Goal: Register for event/course

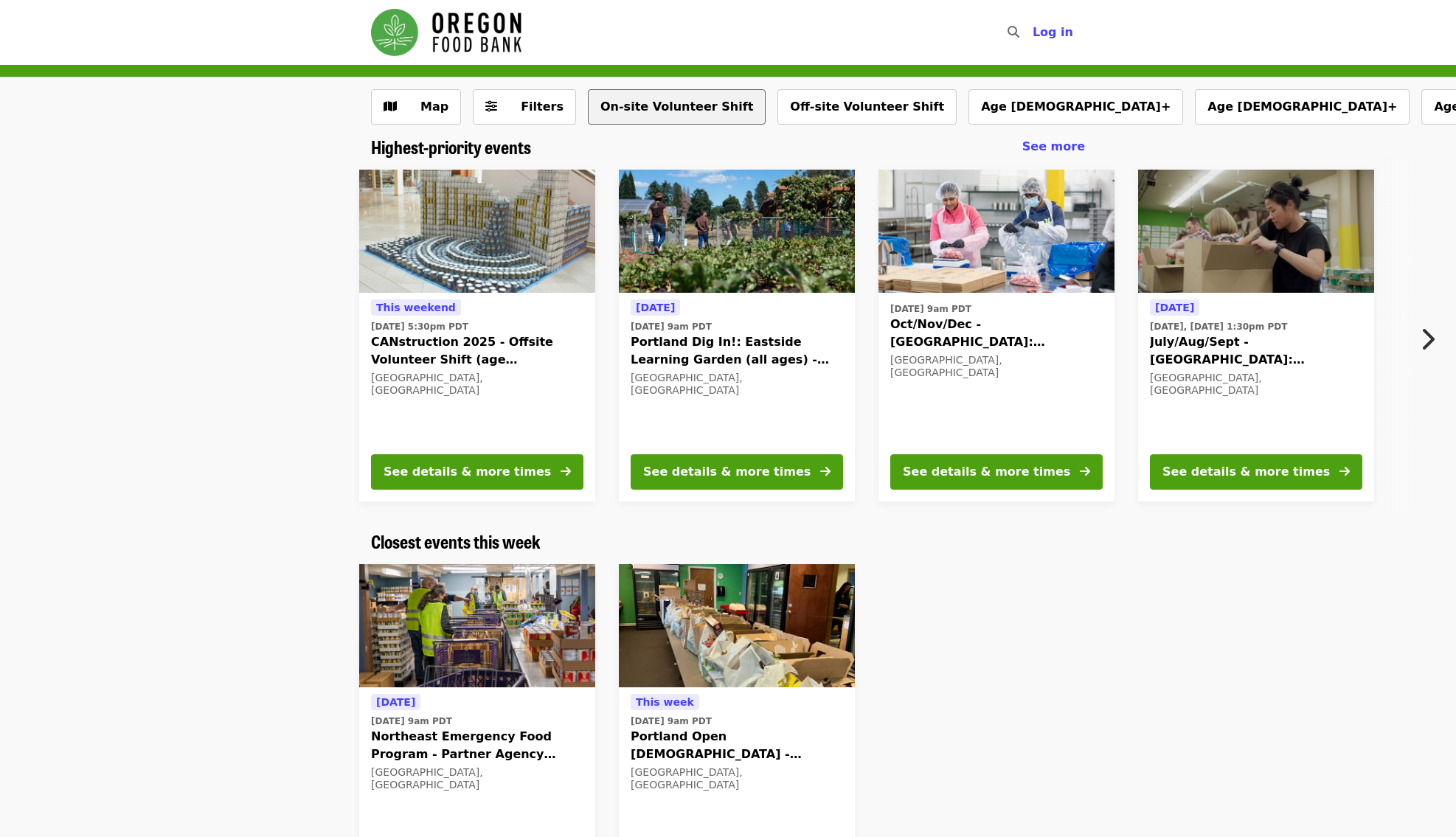
click at [685, 111] on button "On-site Volunteer Shift" at bounding box center [677, 107] width 178 height 35
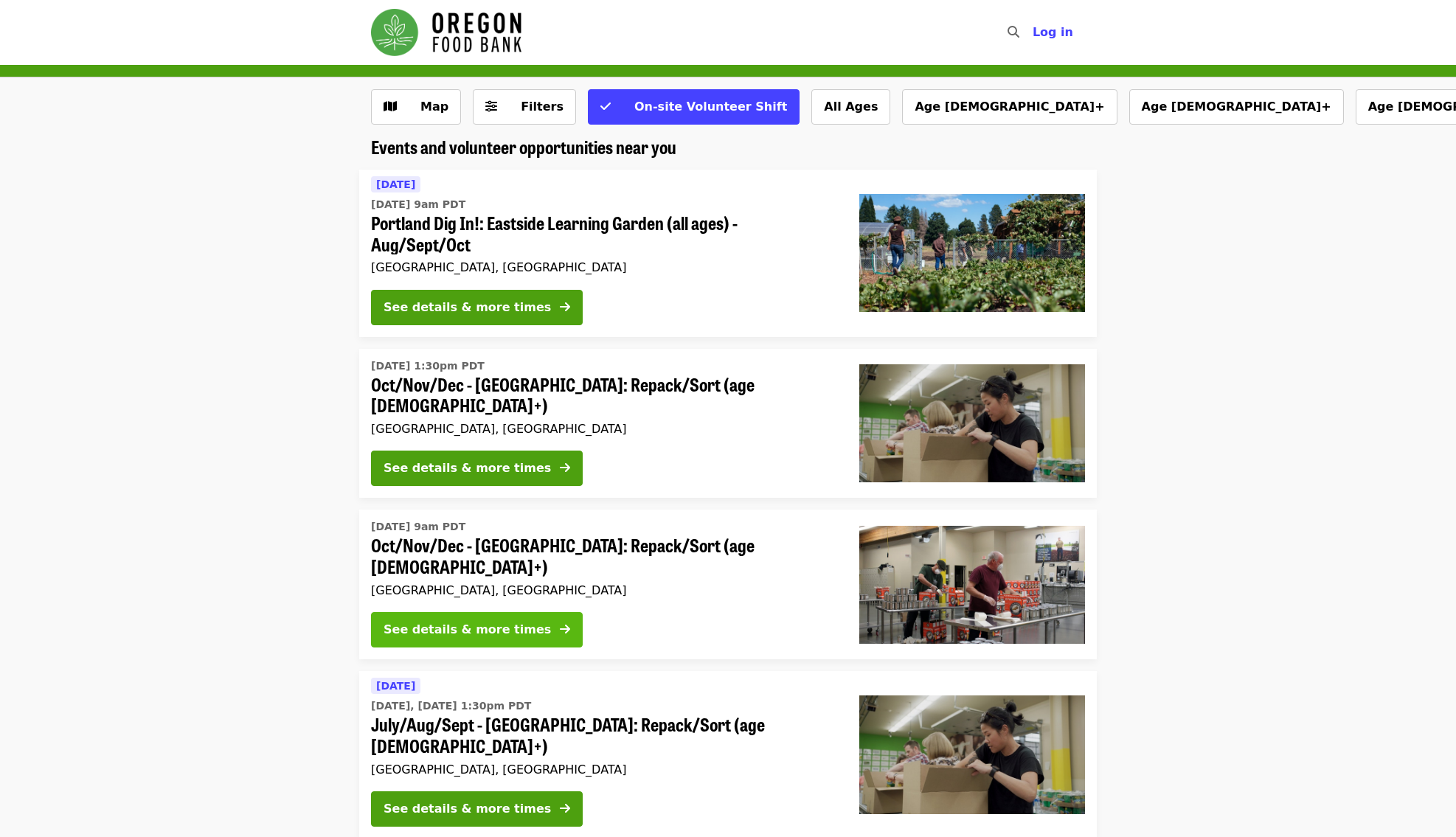
click at [498, 621] on div "See details & more times" at bounding box center [467, 630] width 167 height 18
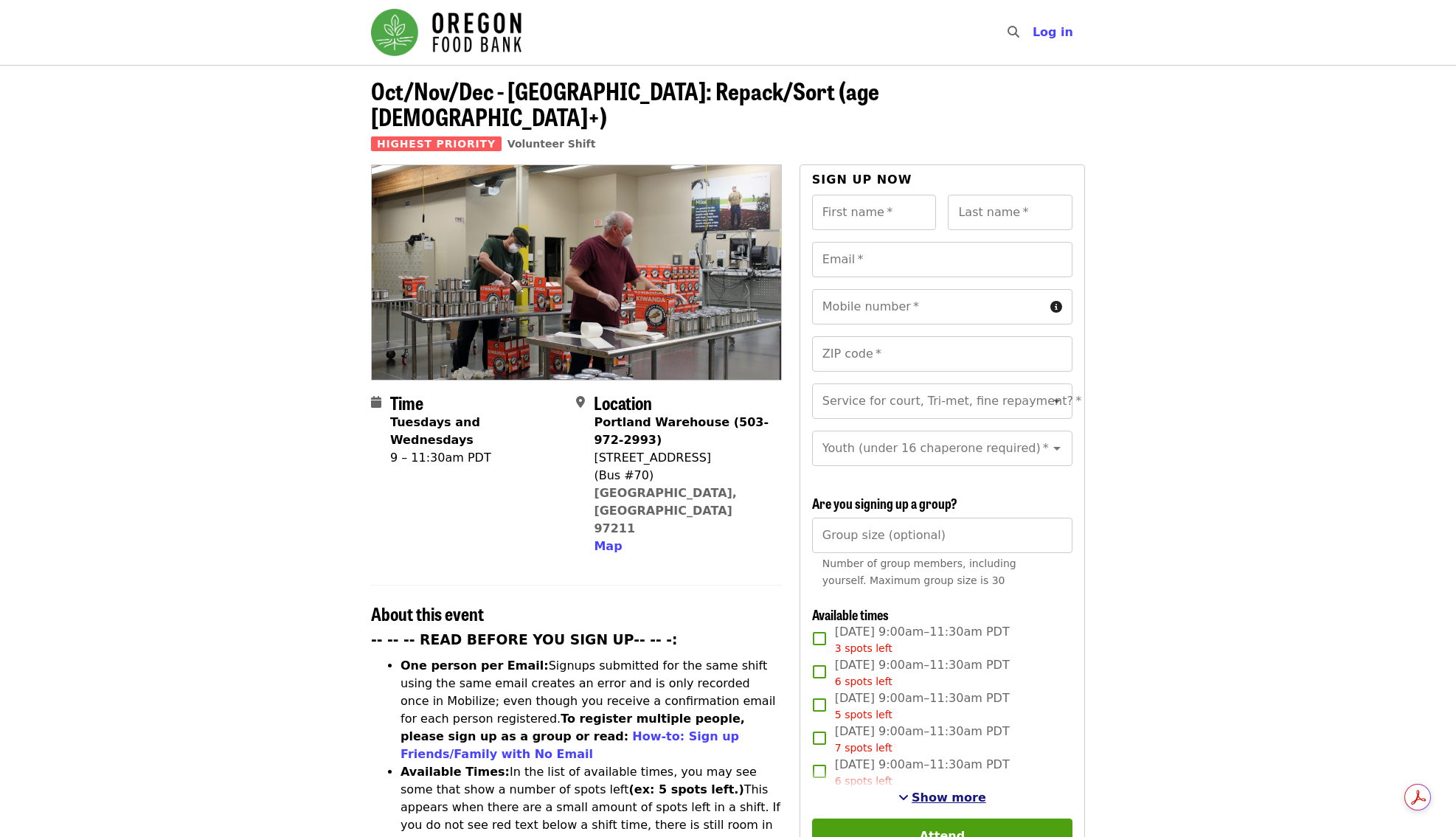
click at [930, 791] on span "Show more" at bounding box center [949, 797] width 75 height 14
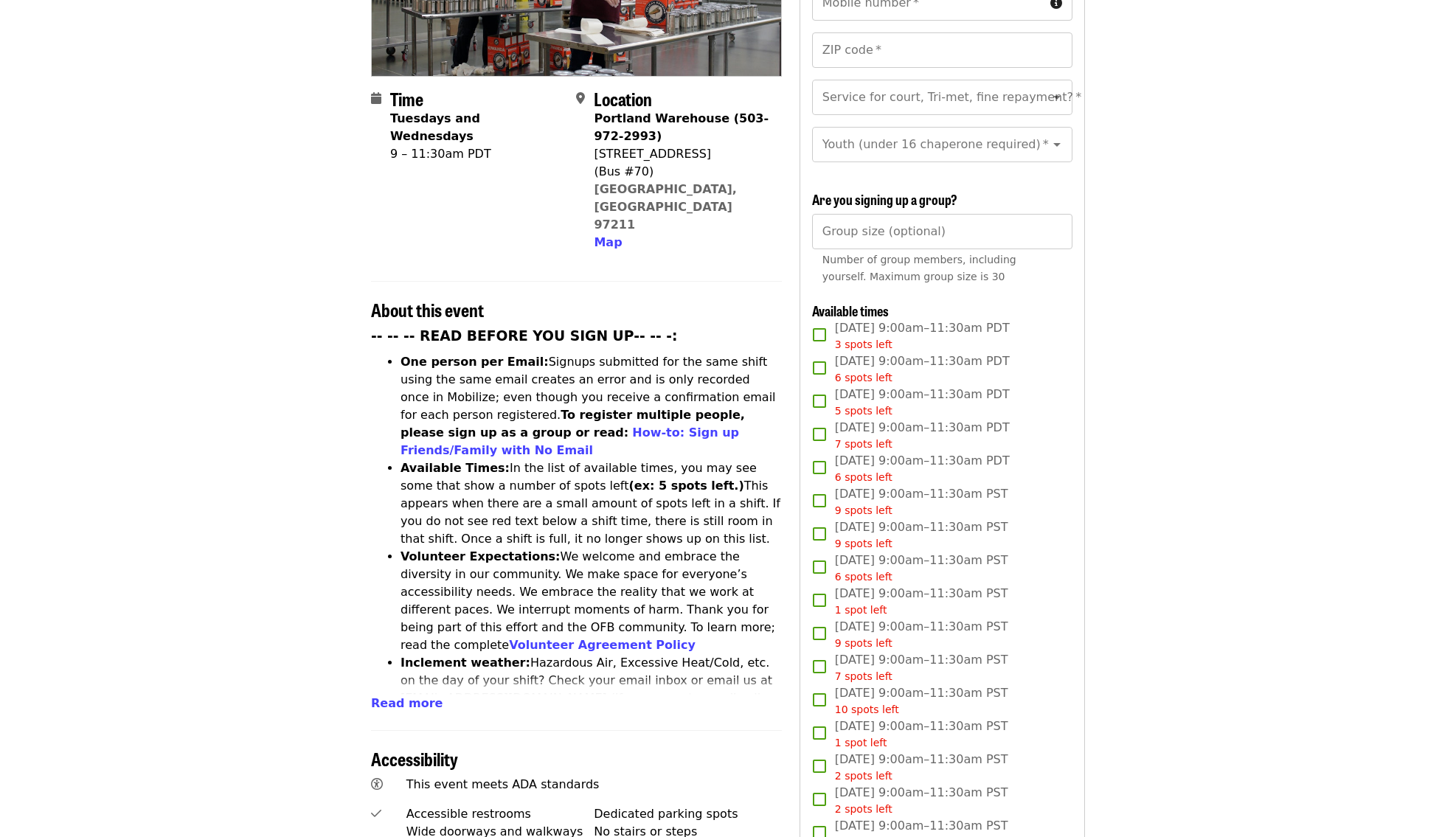
scroll to position [303, 0]
click at [938, 217] on input "Group size (optional)" at bounding box center [942, 232] width 260 height 35
type input "*"
click at [1227, 244] on article "Oct/Nov/Dec - Portland: Repack/Sort (age 16+) Highest Priority Volunteer Shift …" at bounding box center [728, 584] width 1456 height 1644
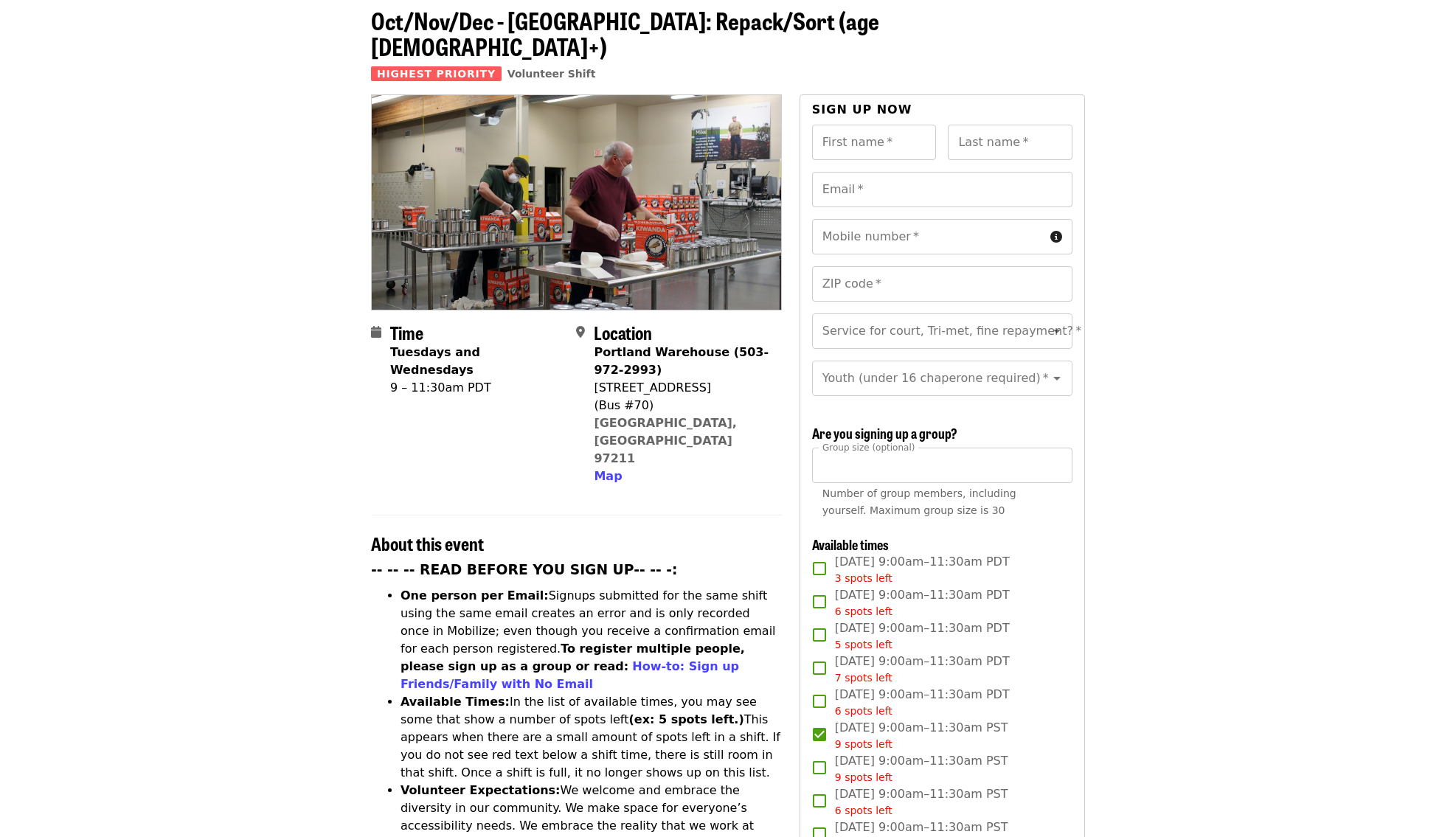
scroll to position [60, 0]
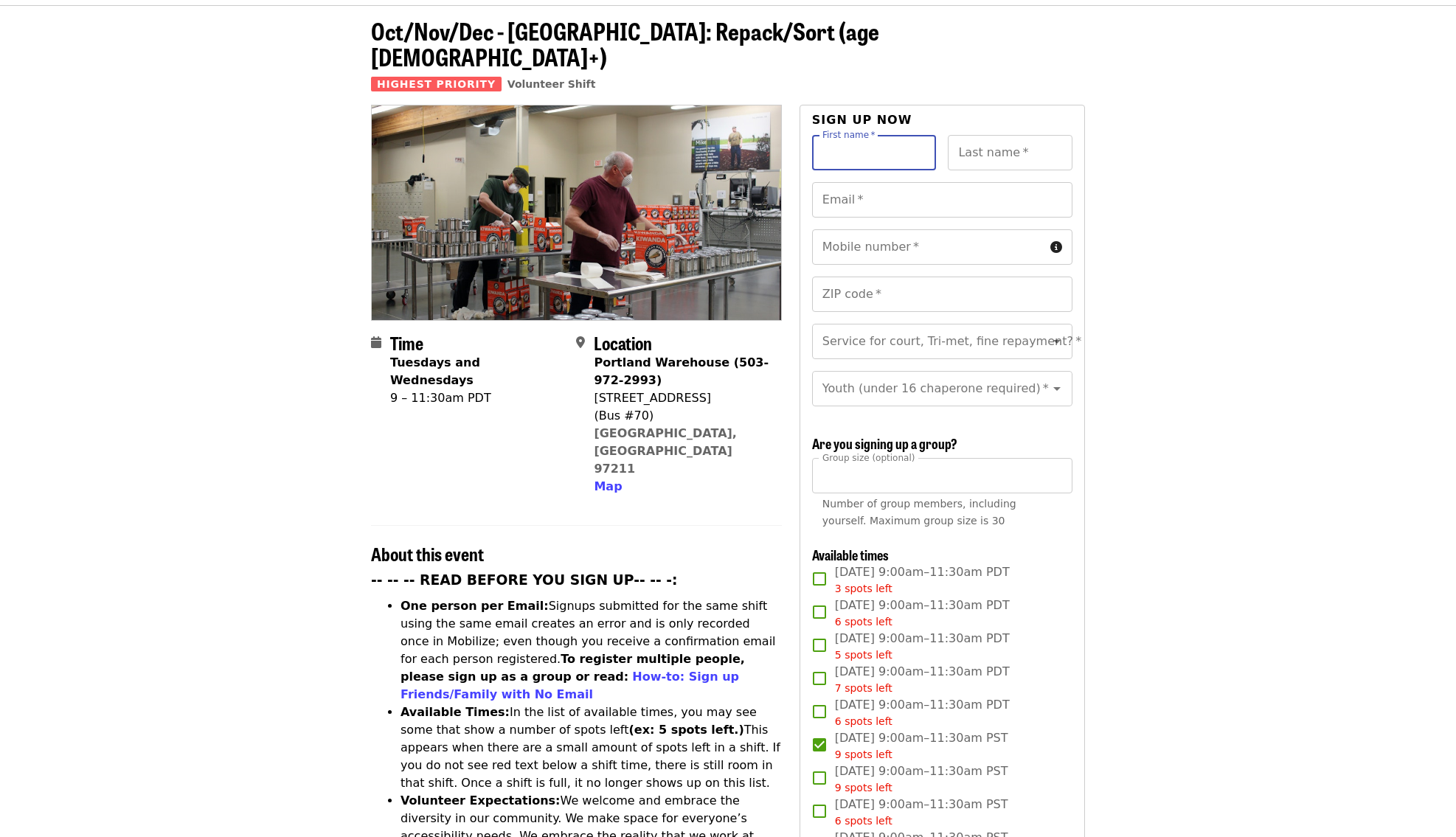
click at [855, 135] on input "First name   *" at bounding box center [874, 152] width 125 height 35
type input "******"
click at [970, 135] on input "Last name   *" at bounding box center [1009, 152] width 125 height 35
type input "******"
click at [946, 182] on input "Email   *" at bounding box center [942, 199] width 260 height 35
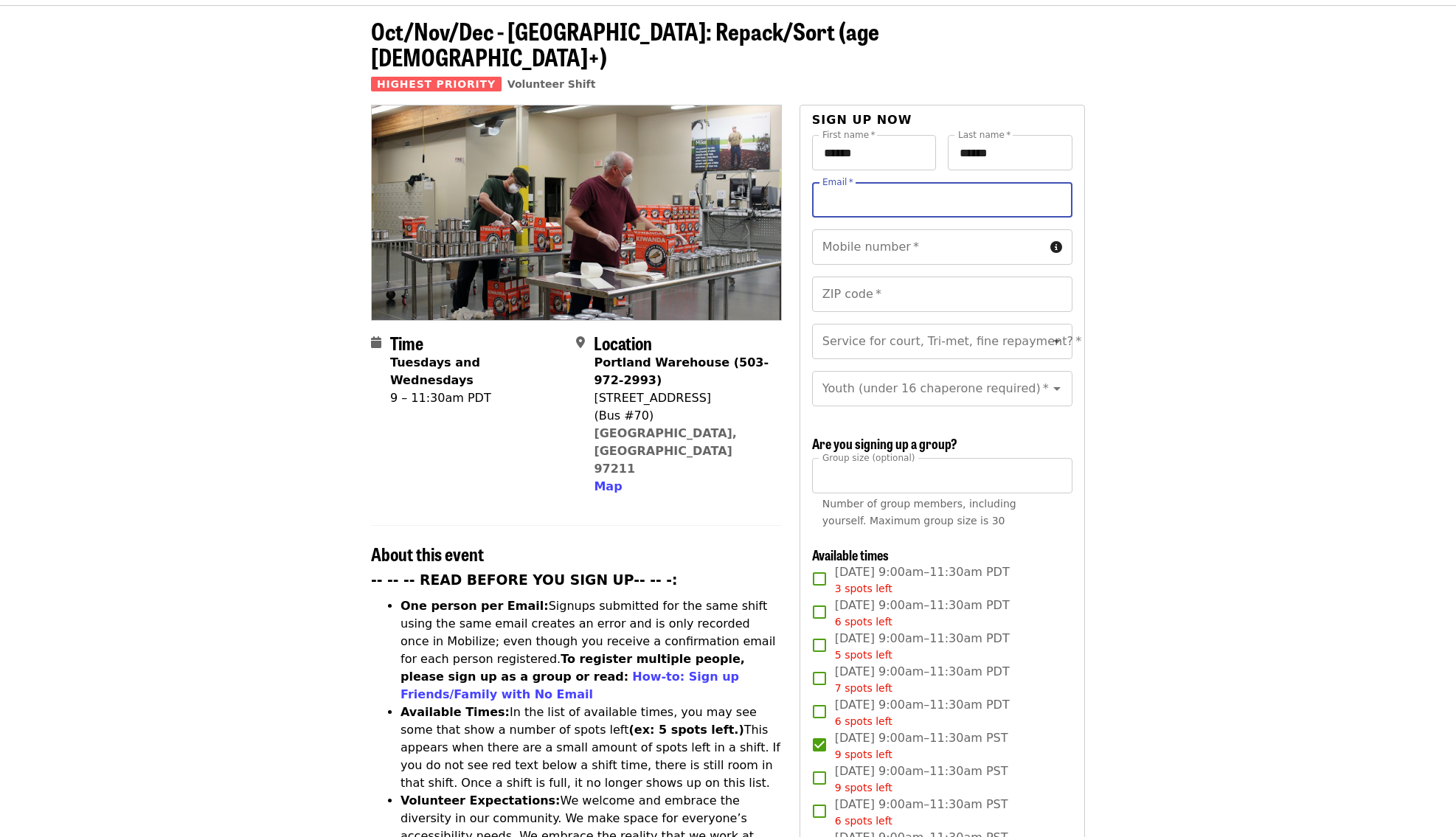
type input "**********"
click at [907, 229] on input "Mobile number   *" at bounding box center [928, 246] width 232 height 35
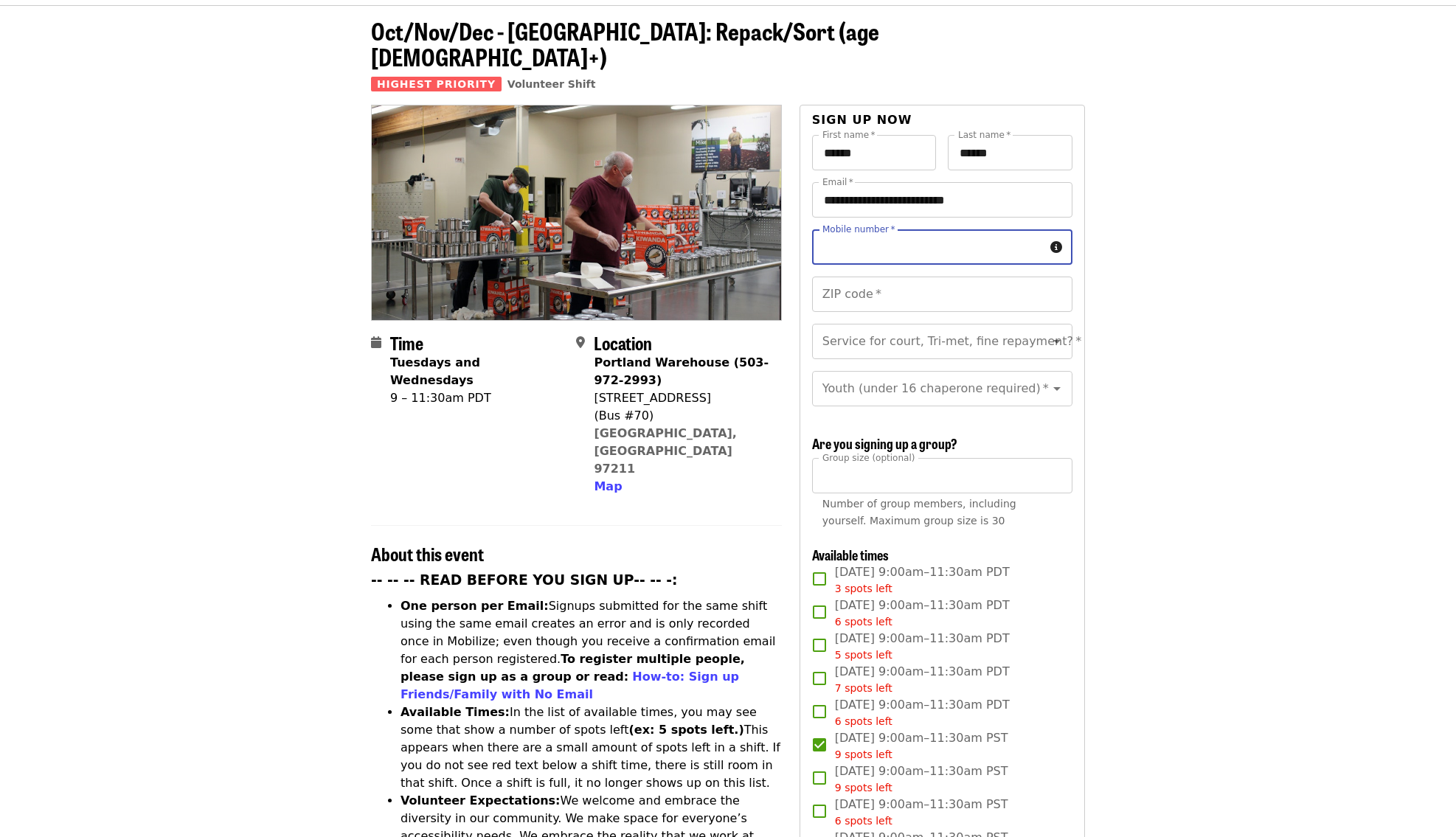
type input "**********"
click at [873, 277] on input "ZIP code   *" at bounding box center [942, 294] width 260 height 35
type input "*****"
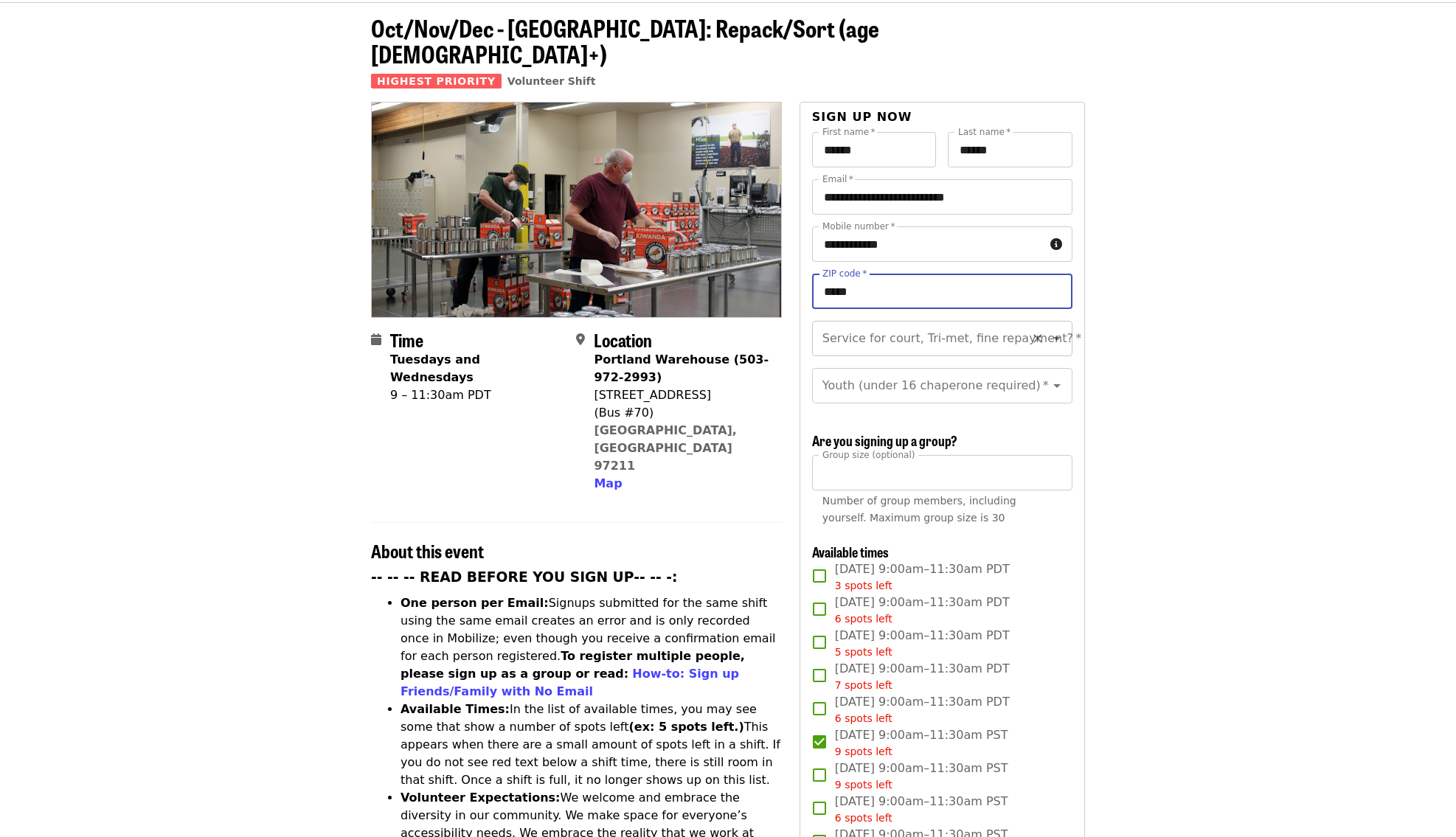
click at [948, 325] on input "Service for court, Tri-met, fine repayment?   *" at bounding box center [923, 339] width 201 height 28
click at [864, 351] on li "No" at bounding box center [941, 353] width 260 height 27
type input "**"
click at [937, 372] on input "Youth (under 16 chaperone required)   *" at bounding box center [923, 386] width 201 height 28
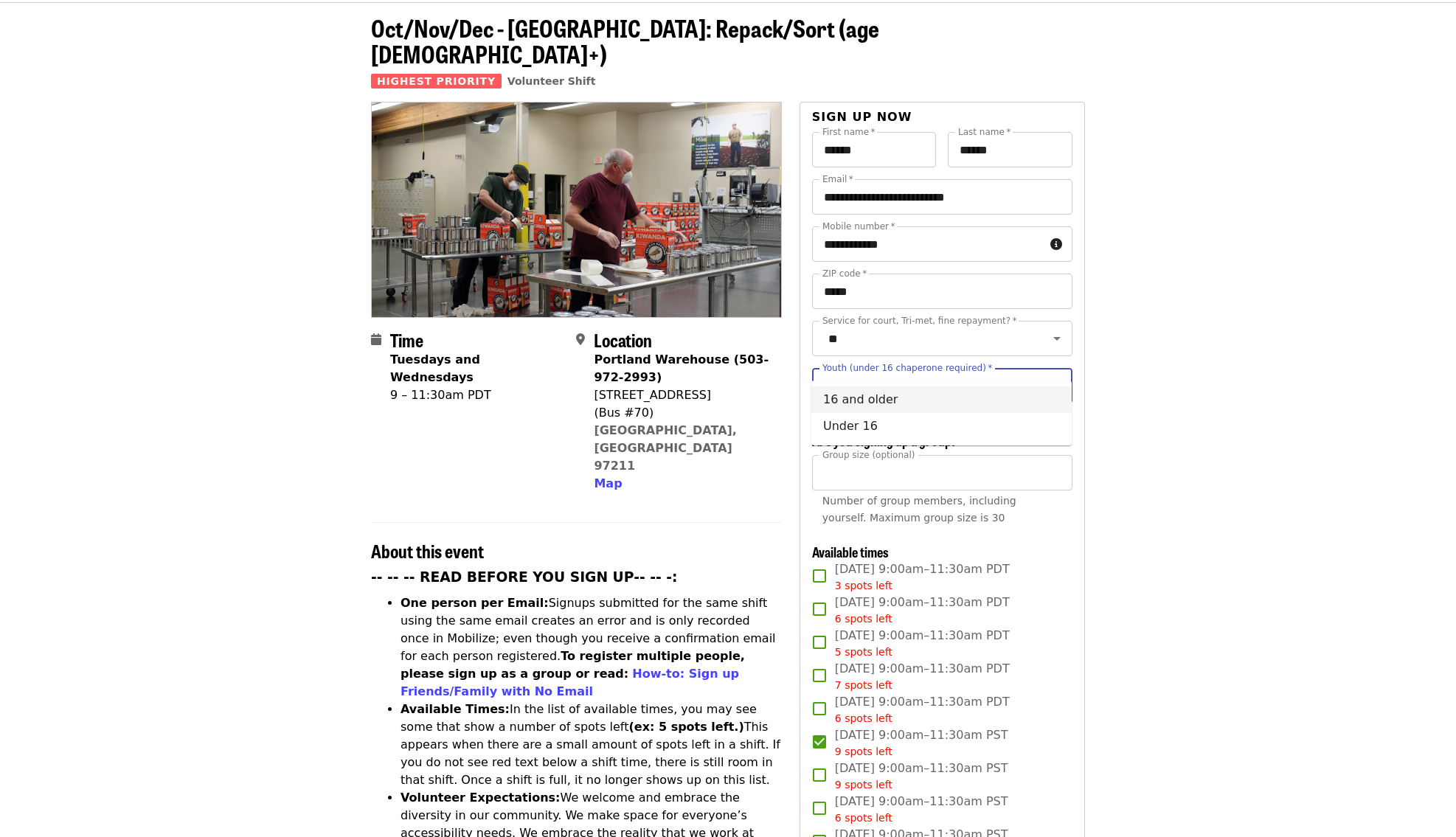
click at [897, 408] on li "16 and older" at bounding box center [941, 400] width 260 height 27
type input "**********"
click at [1243, 395] on article "Oct/Nov/Dec - Portland: Repack/Sort (age 16+) Highest Priority Volunteer Shift …" at bounding box center [728, 824] width 1456 height 1644
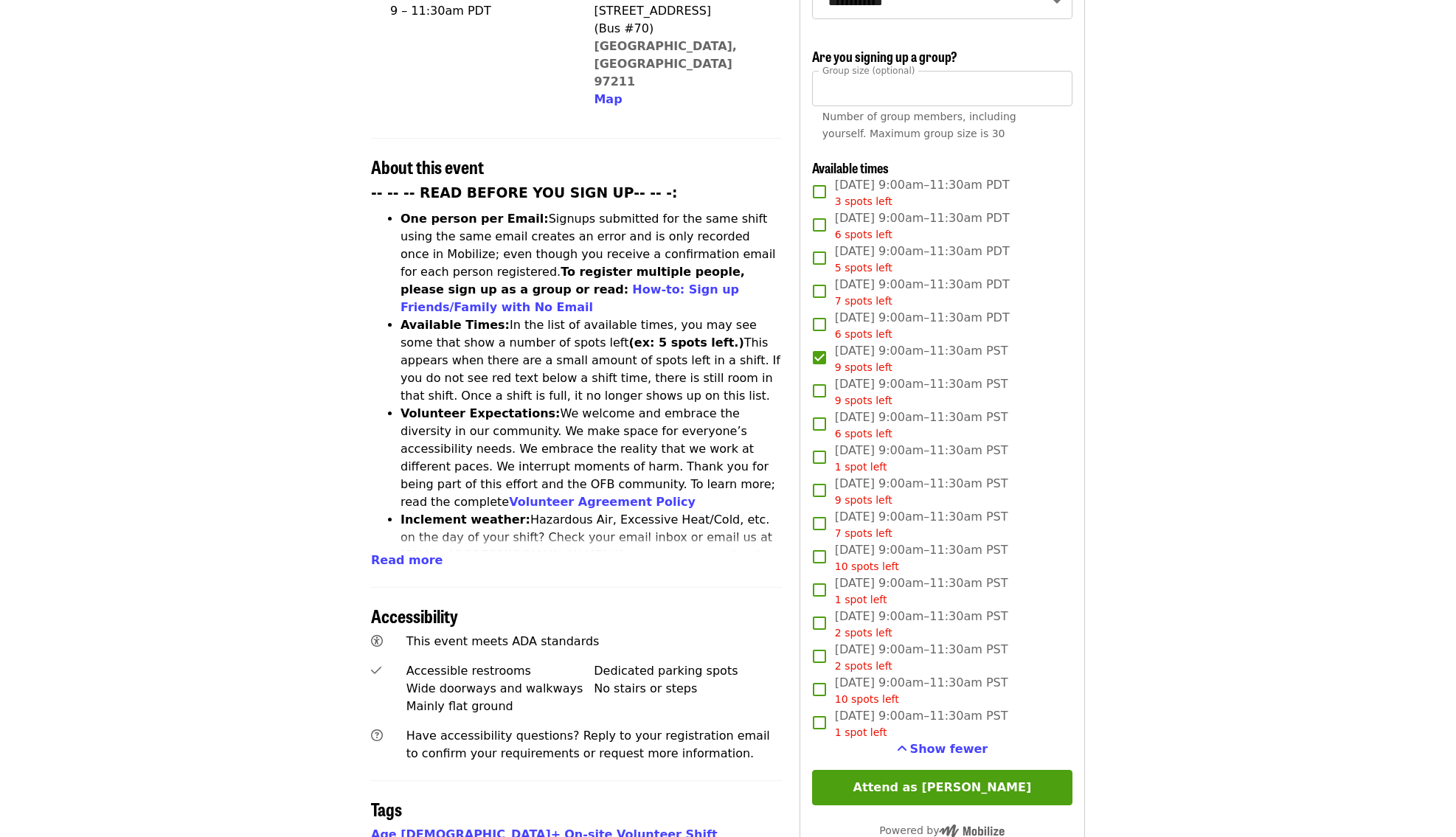
scroll to position [438, 0]
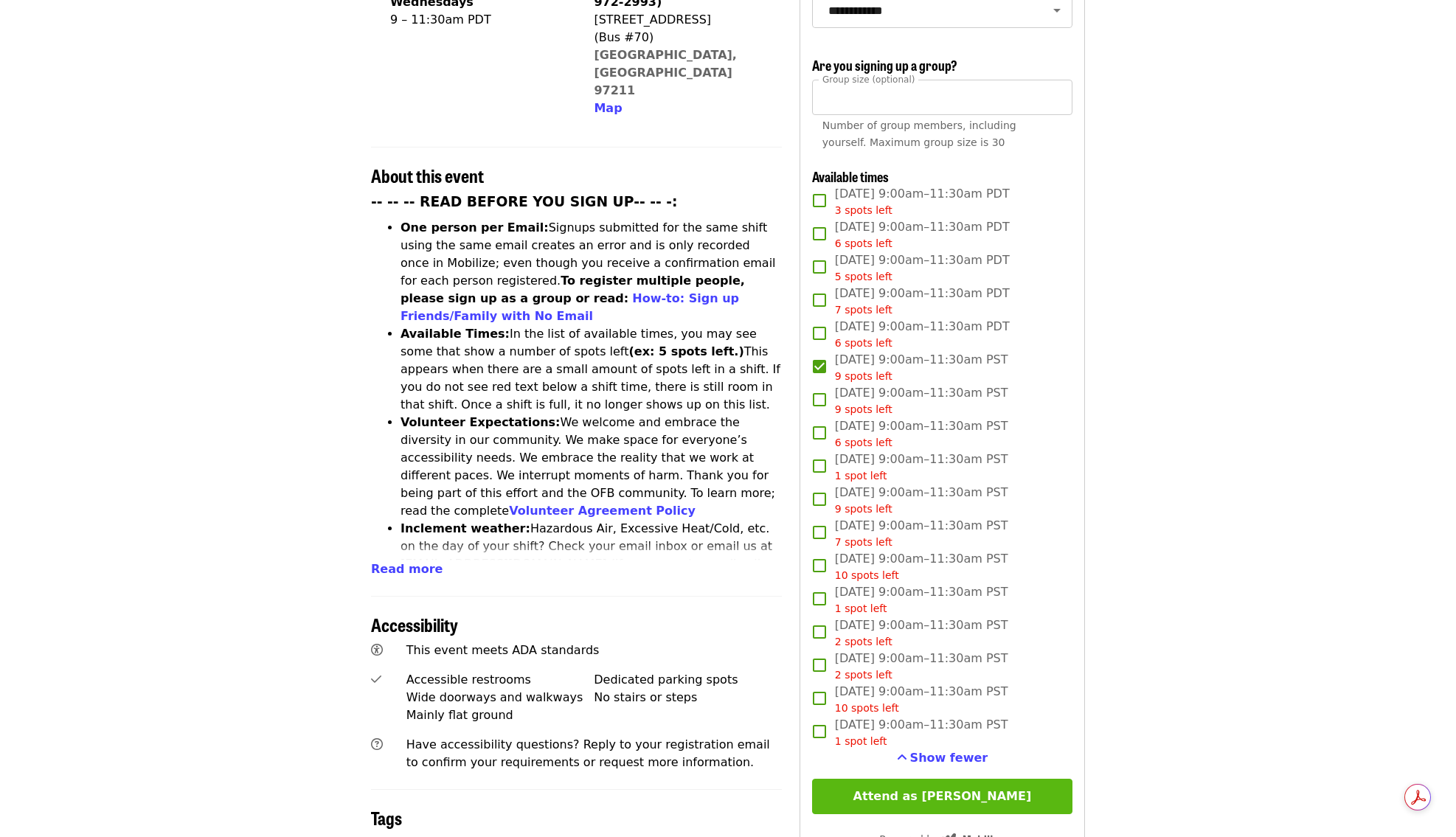
click at [950, 779] on button "Attend as [PERSON_NAME]" at bounding box center [942, 796] width 260 height 35
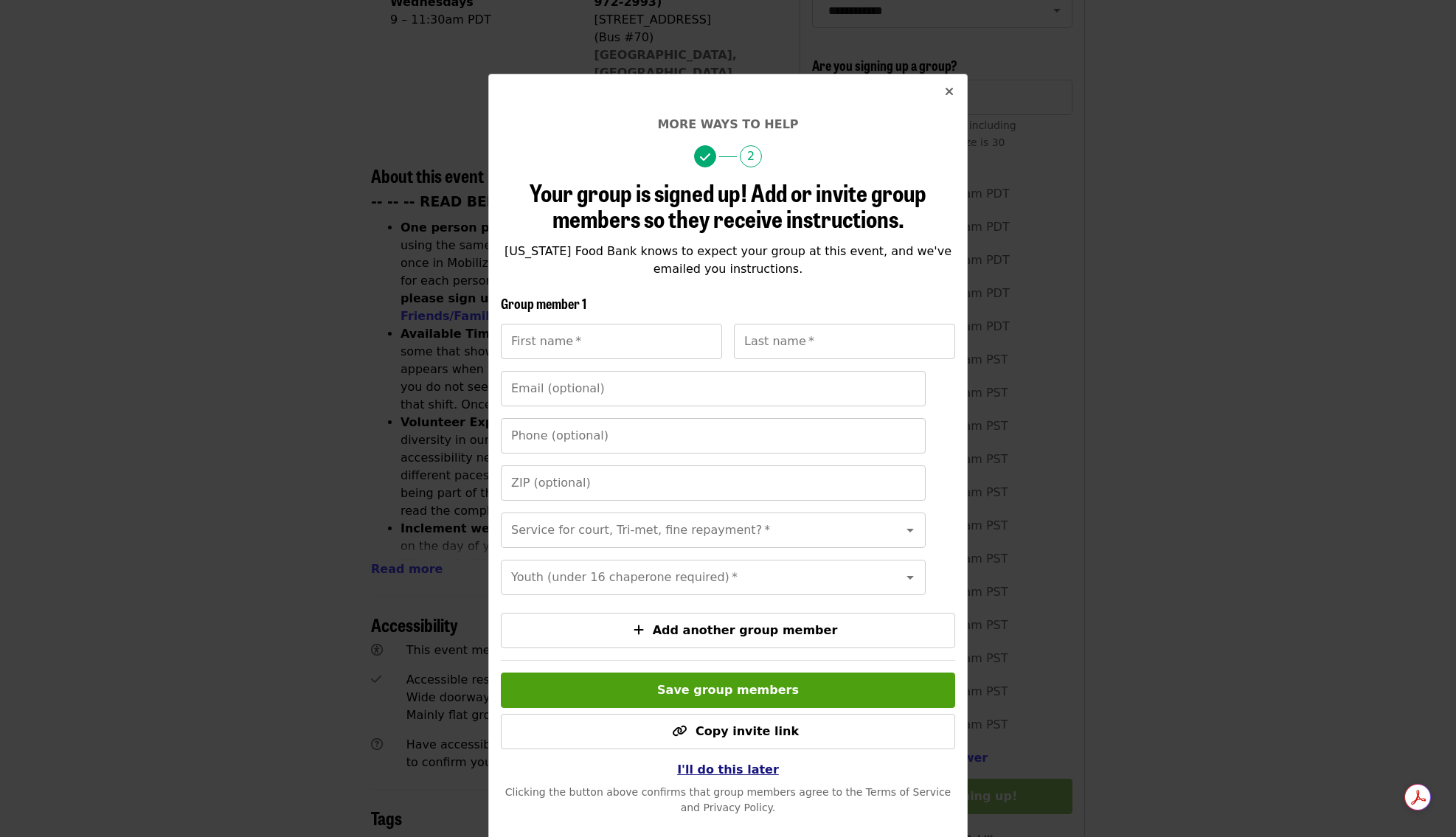
click at [750, 768] on span "I'll do this later" at bounding box center [728, 769] width 101 height 14
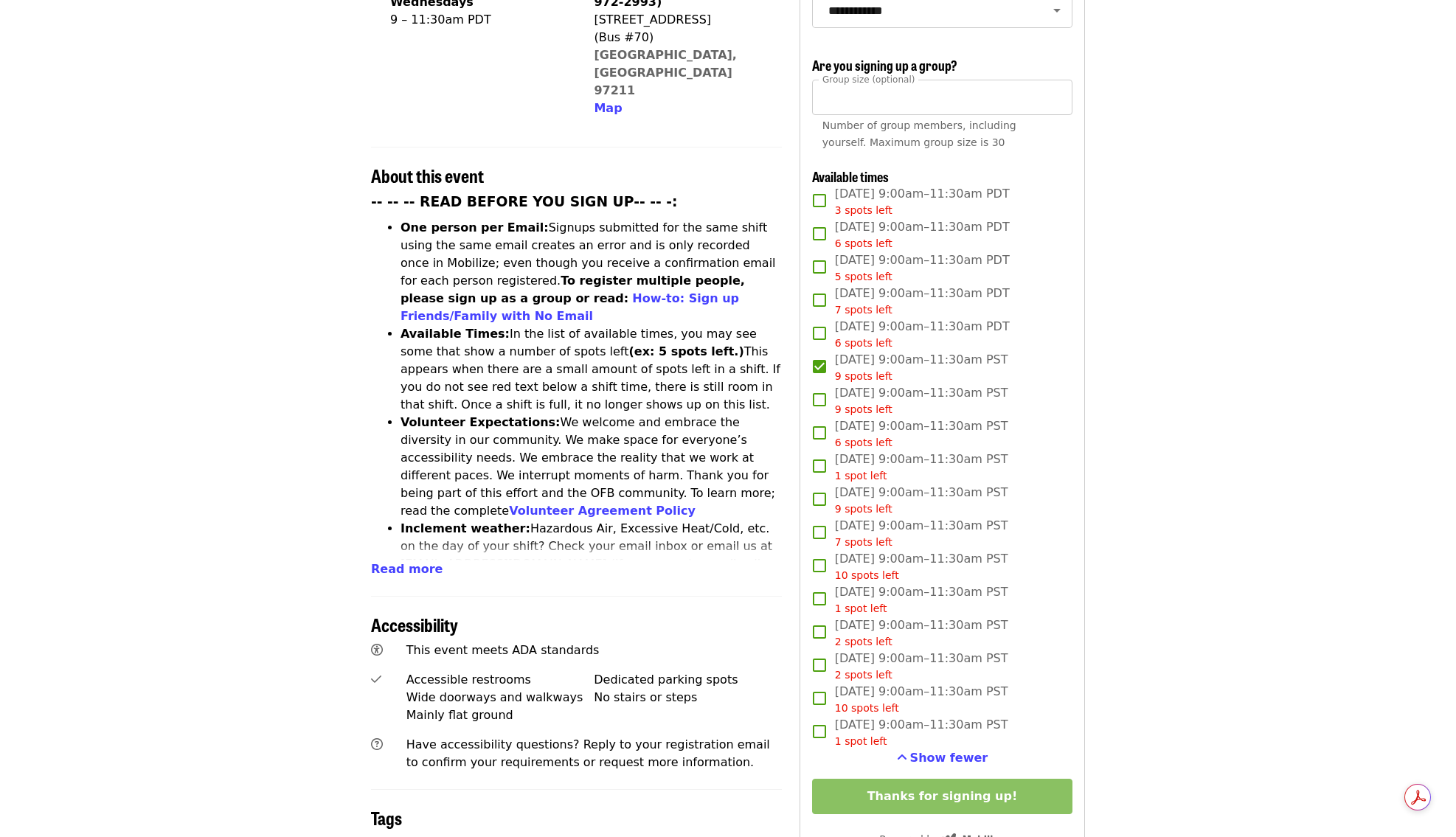
click at [1150, 533] on article "Oct/Nov/Dec - Portland: Repack/Sort (age 16+) Highest Priority Volunteer Shift …" at bounding box center [728, 449] width 1456 height 1644
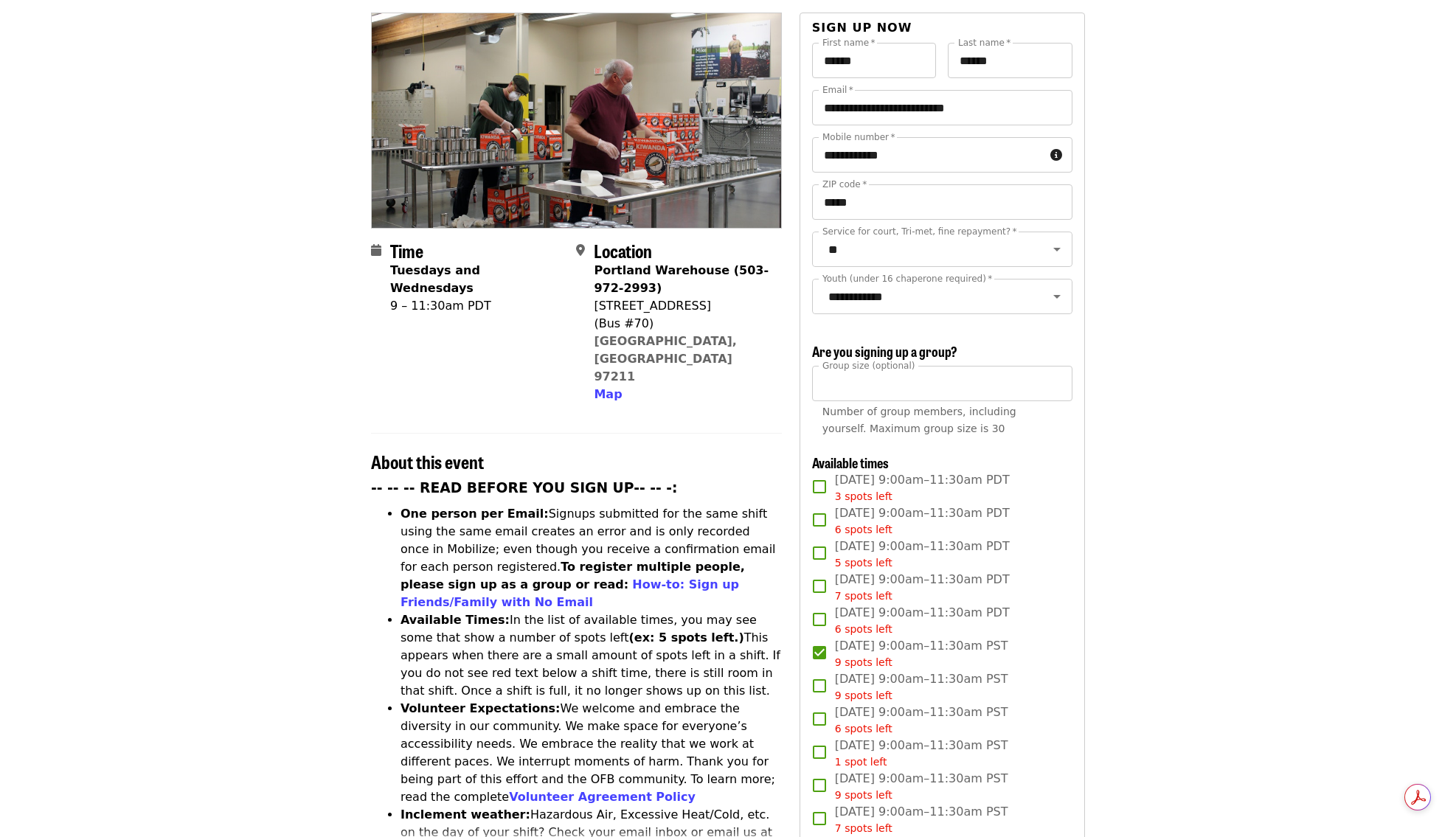
scroll to position [165, 0]
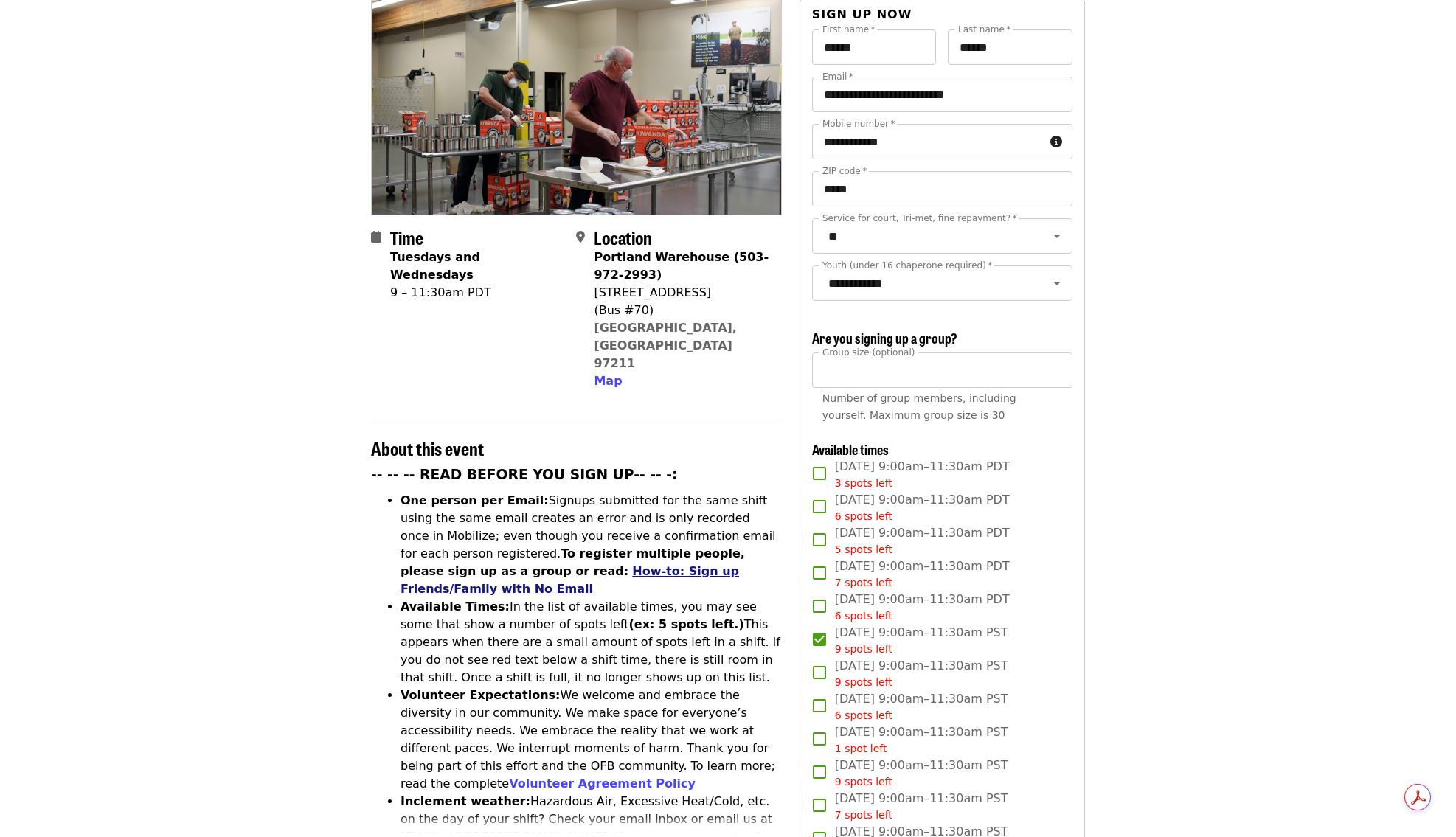
click at [532, 564] on link "How-to: Sign up Friends/Family with No Email" at bounding box center [570, 580] width 339 height 32
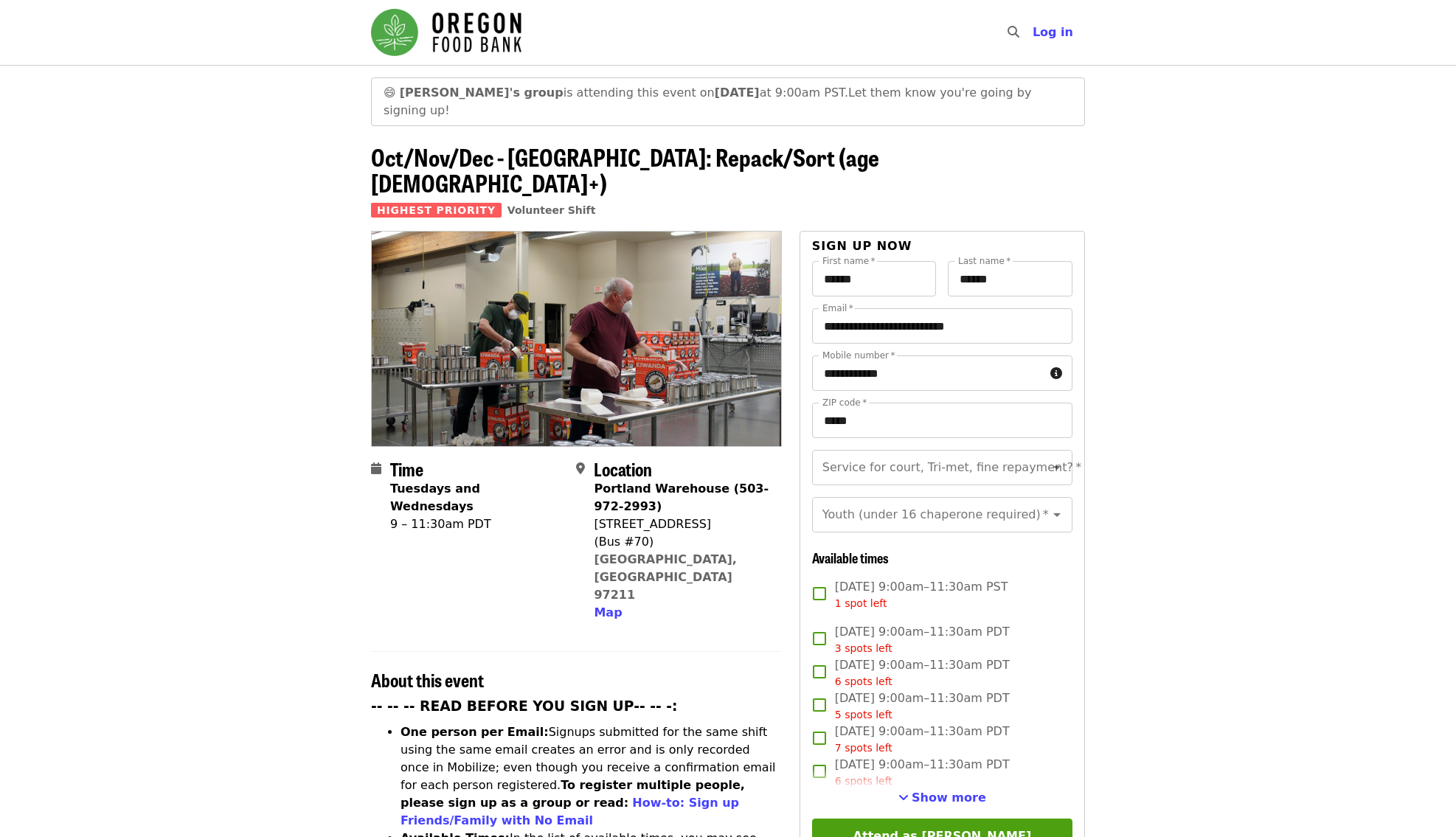
click at [448, 38] on img "Main navigation" at bounding box center [446, 32] width 151 height 47
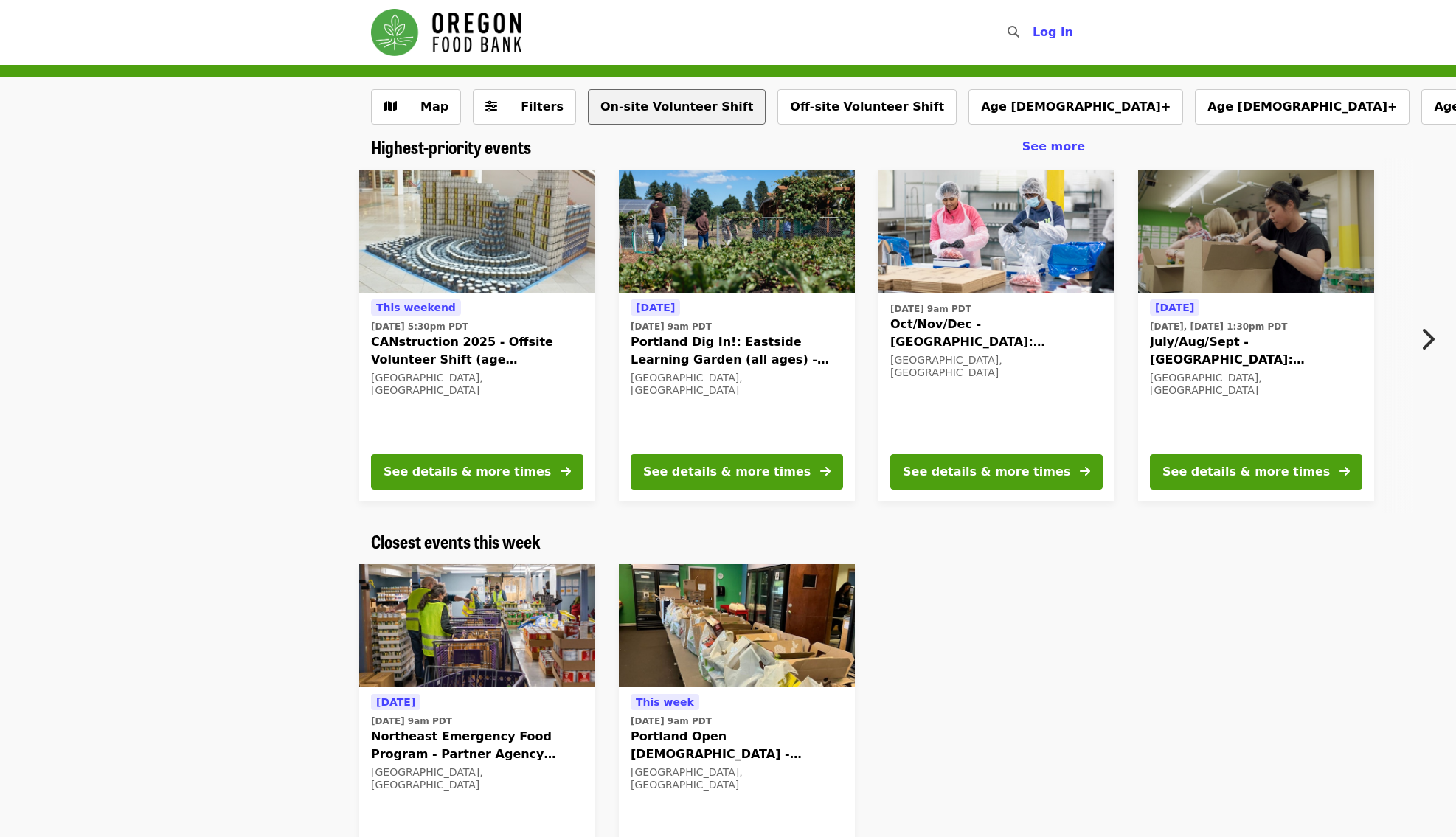
click at [646, 112] on button "On-site Volunteer Shift" at bounding box center [677, 107] width 178 height 35
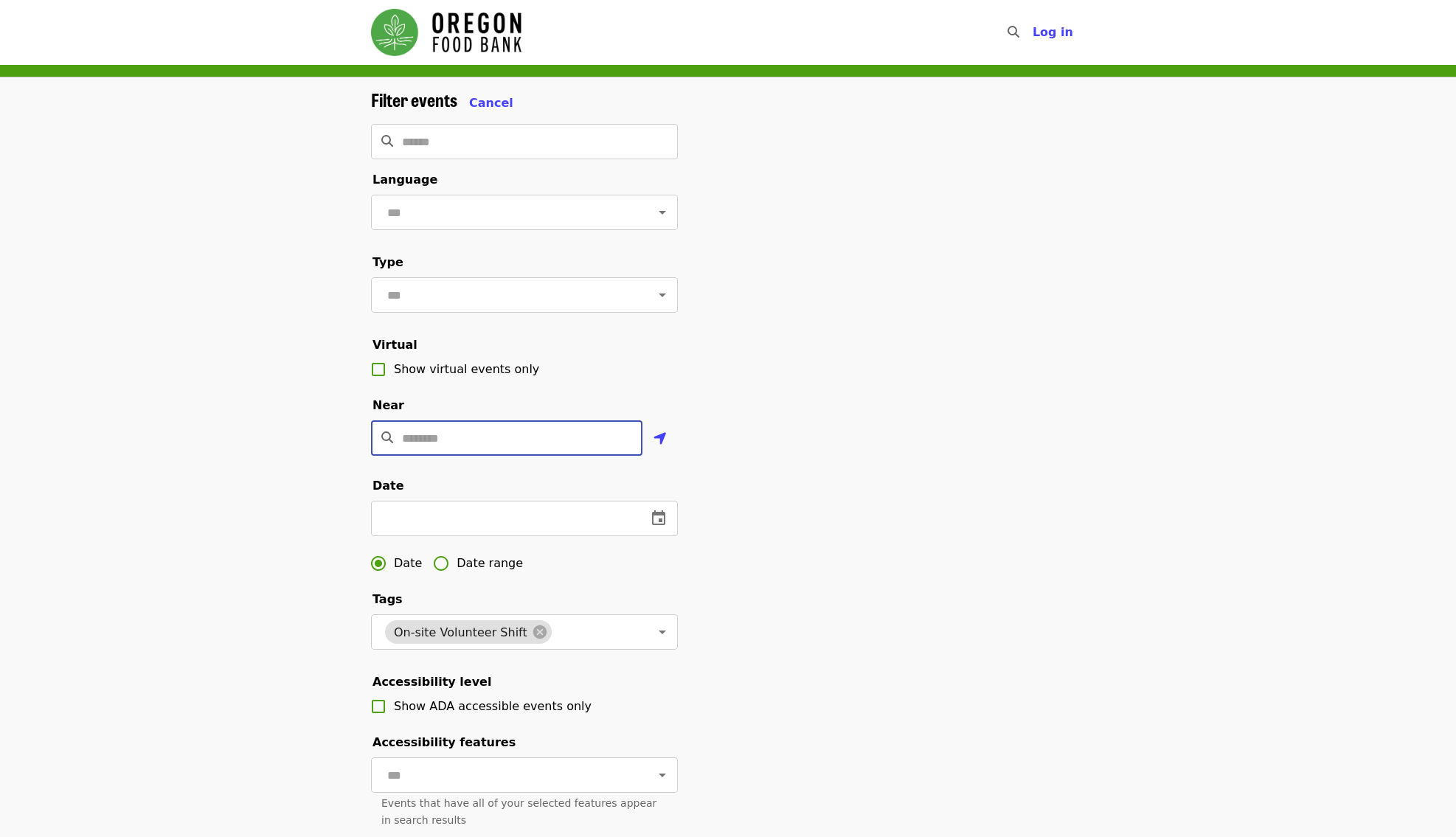
click at [482, 436] on input "Location" at bounding box center [522, 438] width 240 height 35
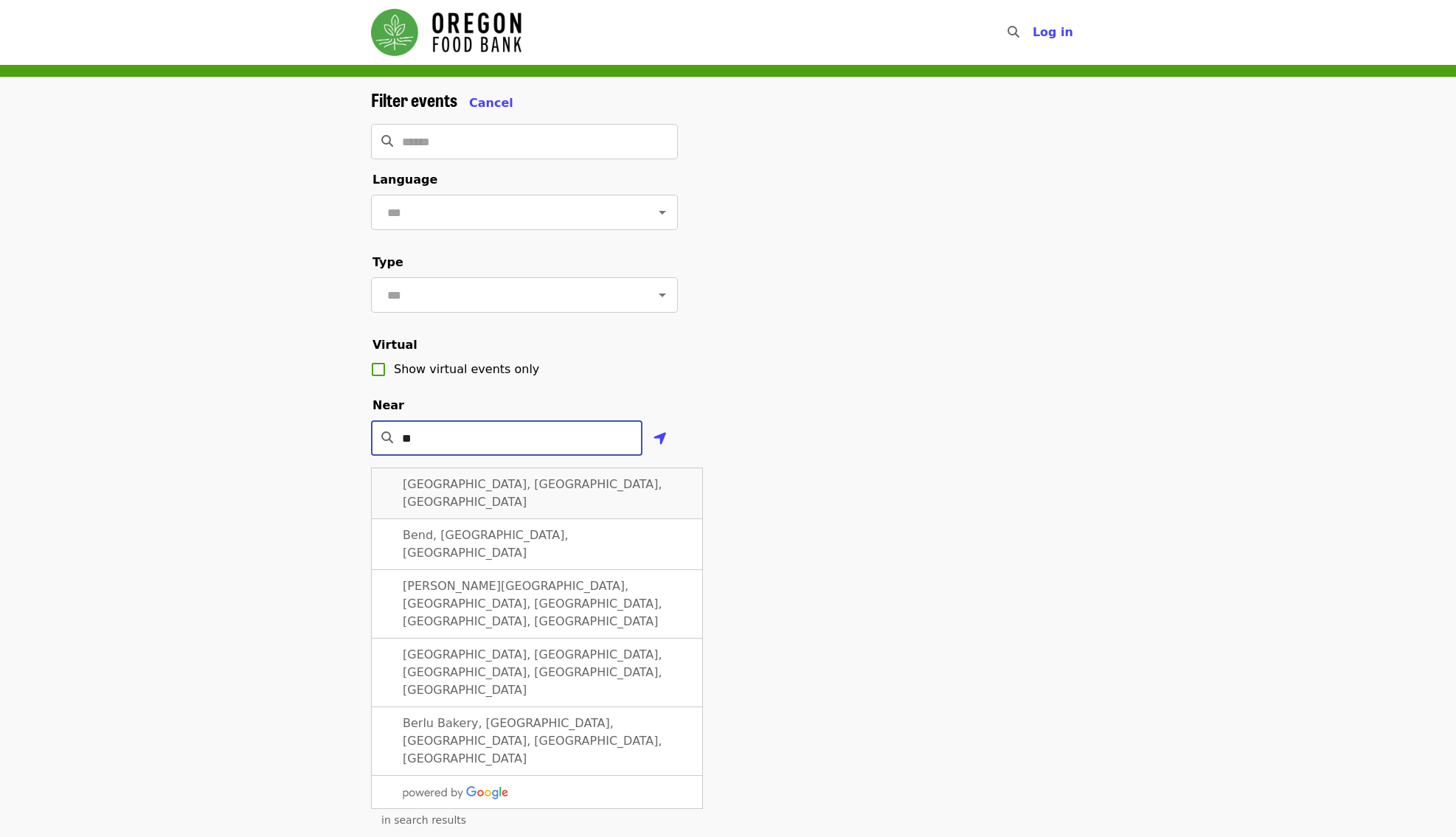
click at [536, 480] on div "[GEOGRAPHIC_DATA], [GEOGRAPHIC_DATA], [GEOGRAPHIC_DATA]" at bounding box center [536, 493] width 332 height 51
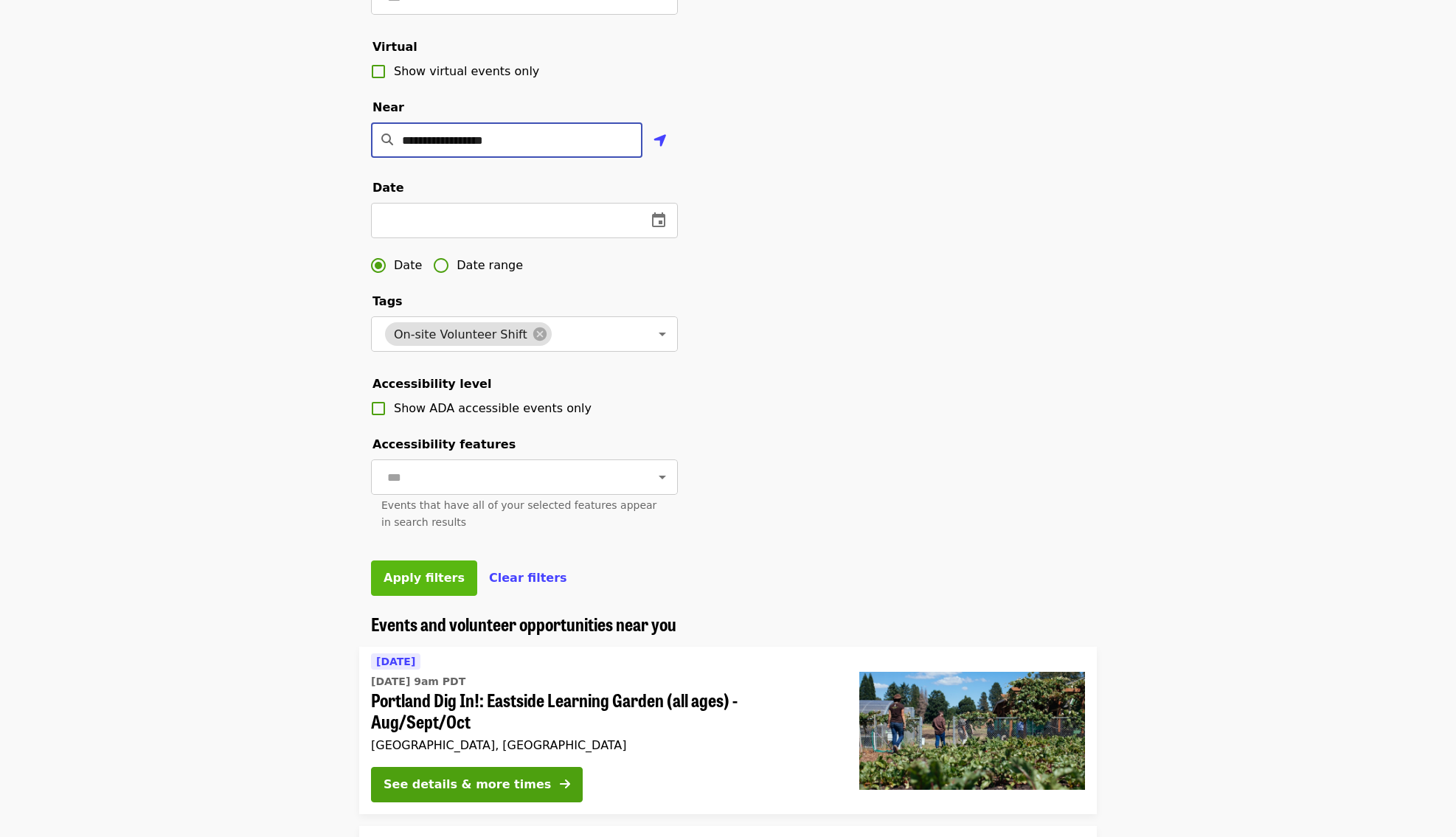
scroll to position [324, 0]
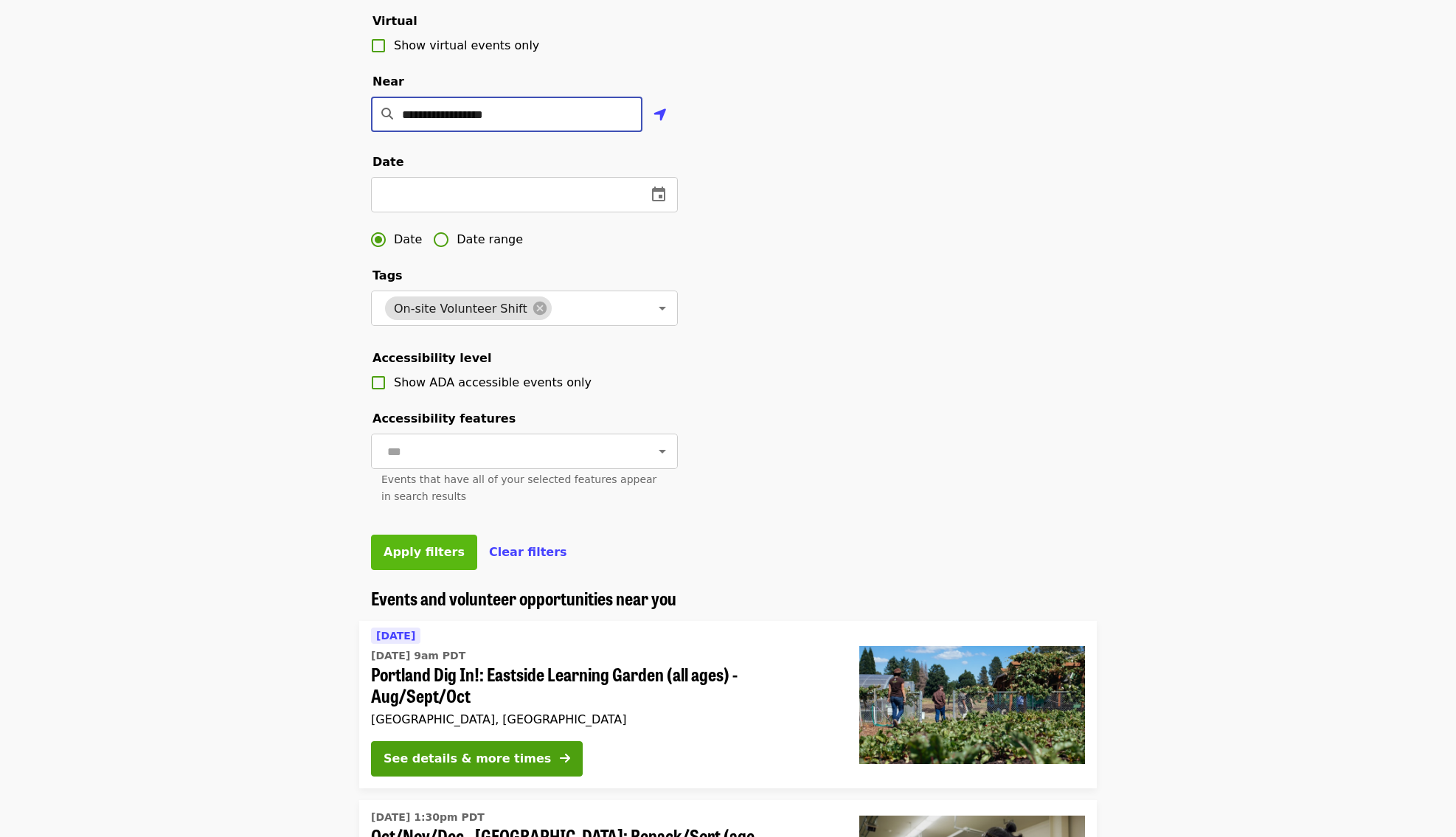
type input "**********"
click at [437, 545] on span "Apply filters" at bounding box center [424, 552] width 81 height 14
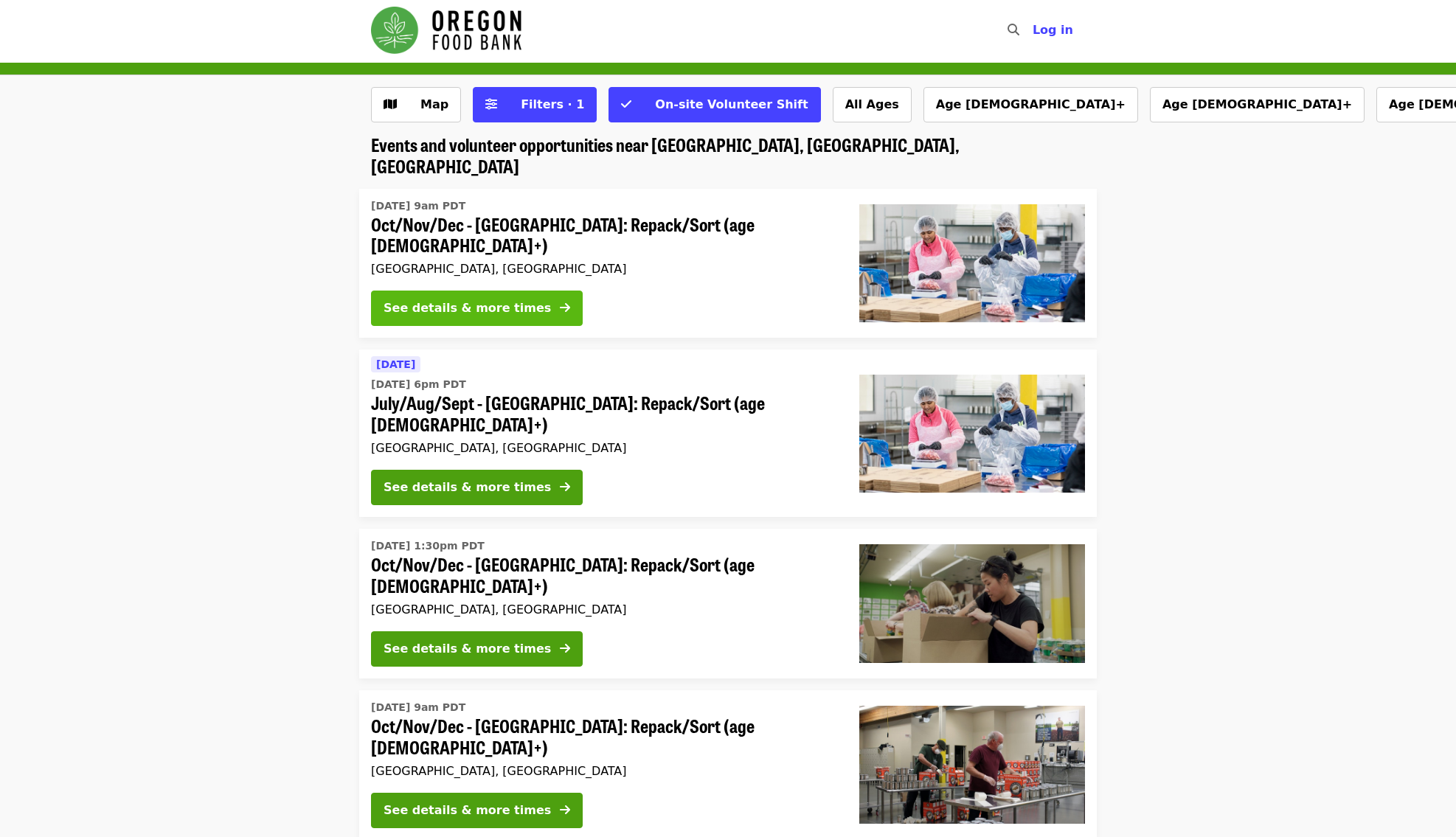
scroll to position [4, 0]
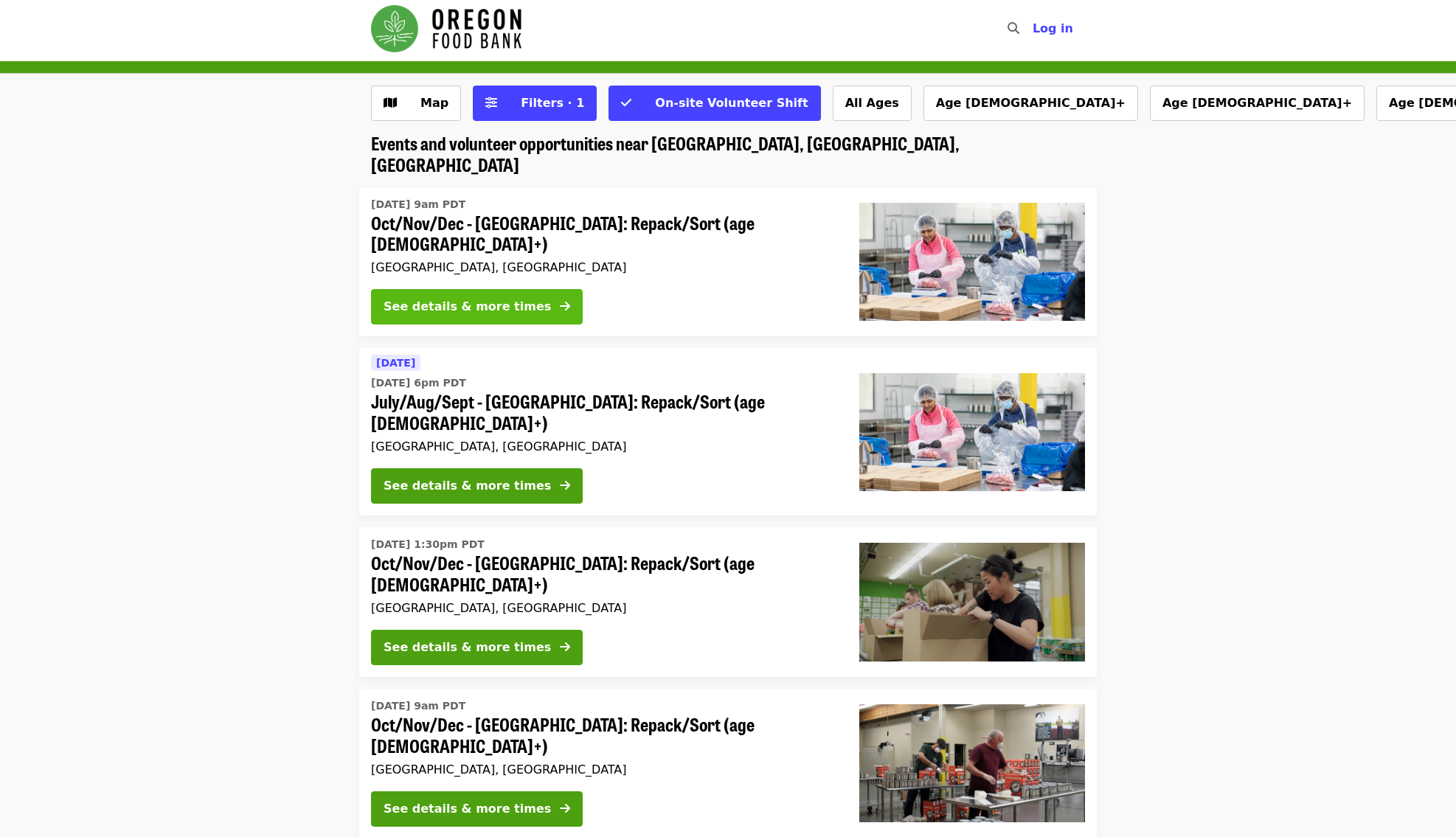
click at [521, 298] on div "See details & more times" at bounding box center [467, 307] width 167 height 18
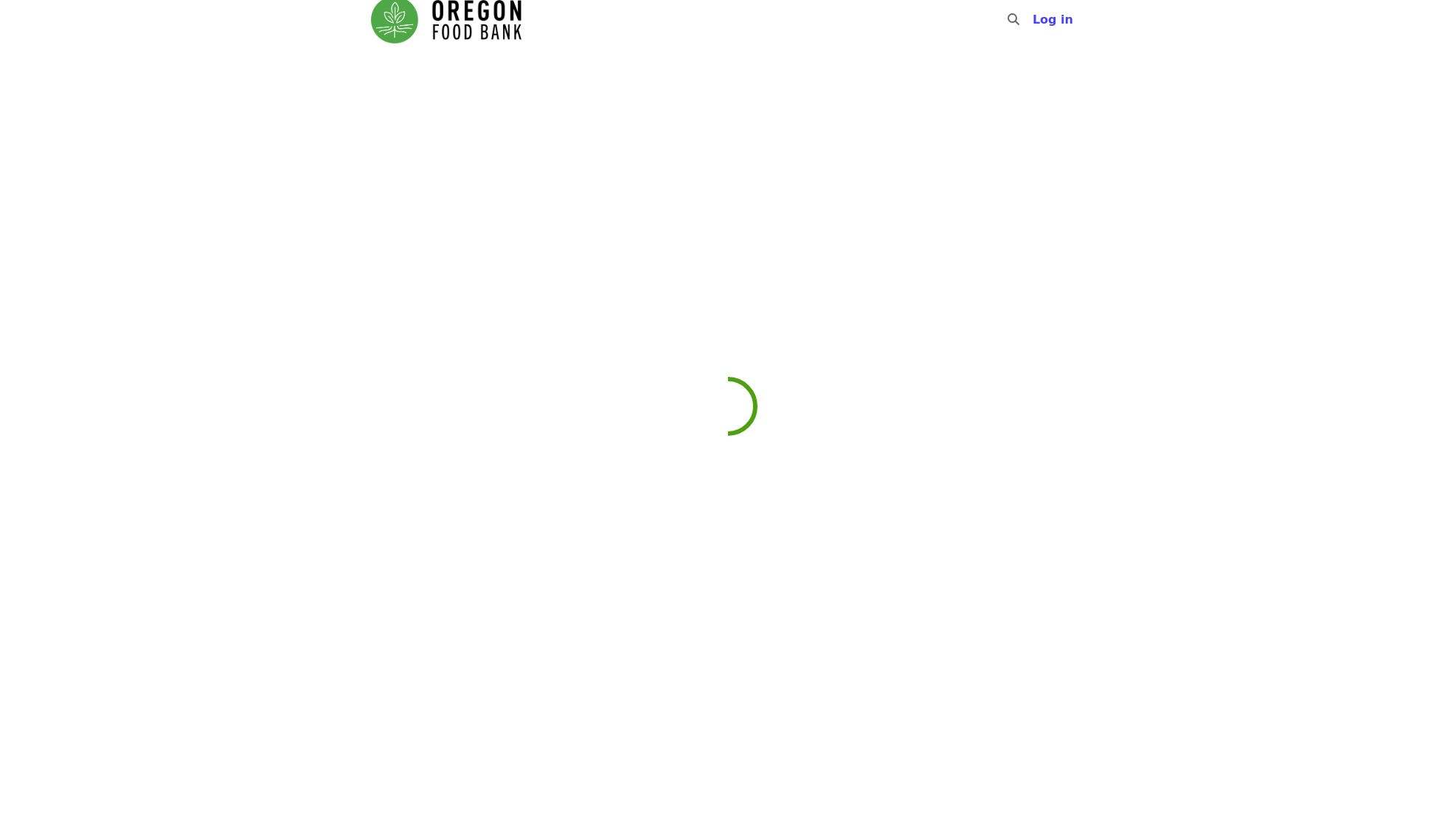
scroll to position [14, 0]
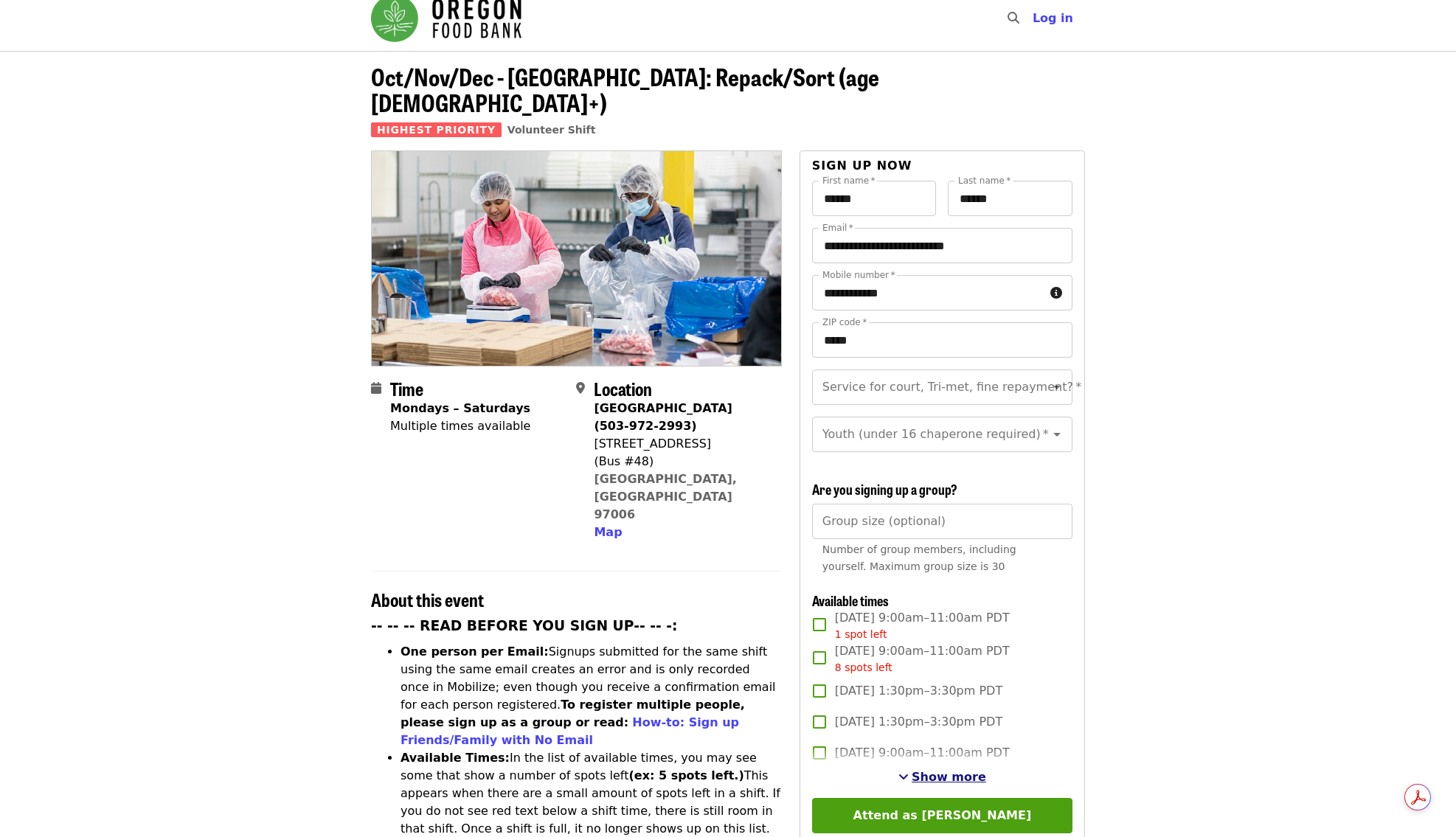
click at [930, 770] on span "Show more" at bounding box center [949, 777] width 75 height 14
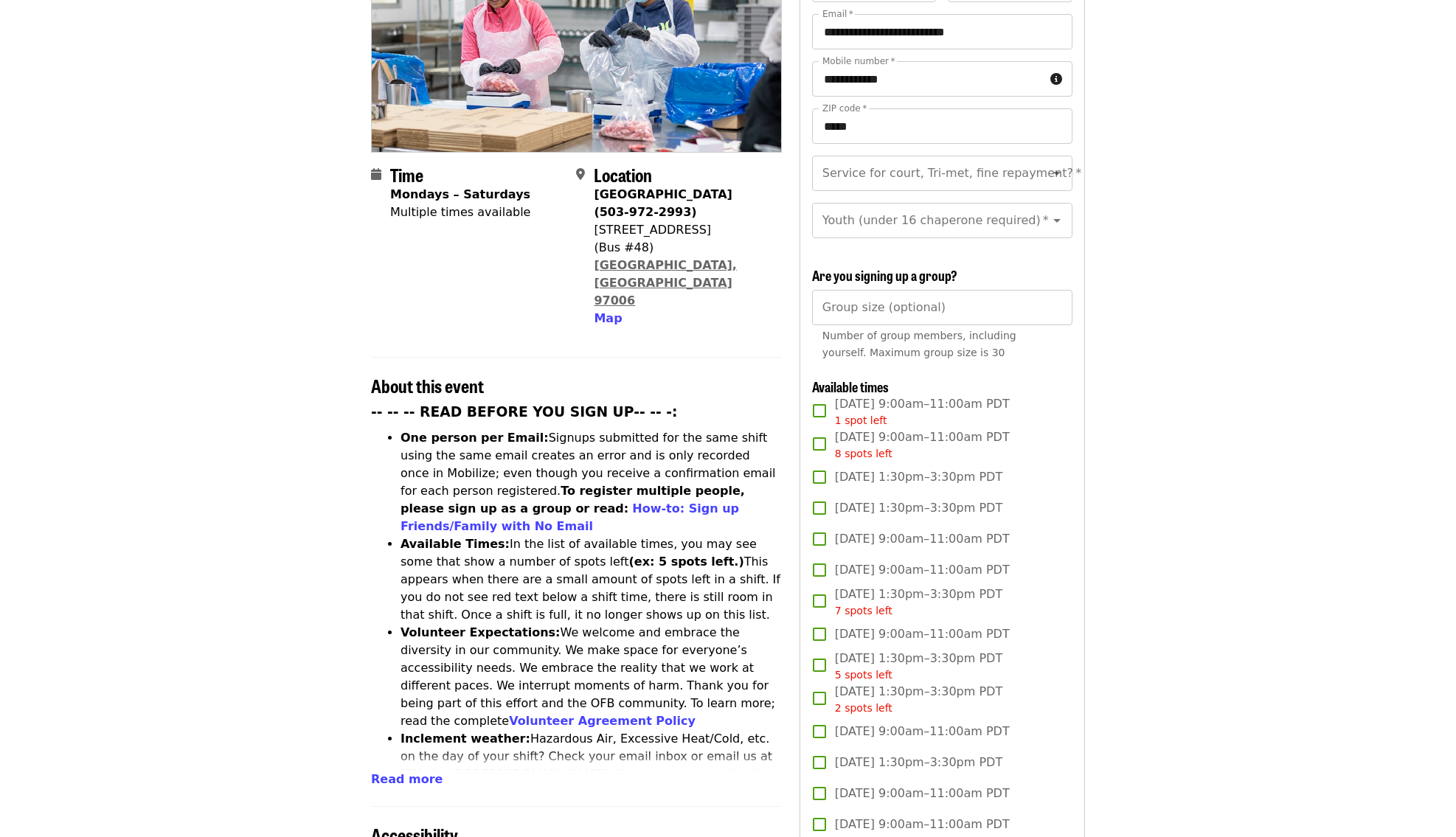
scroll to position [232, 0]
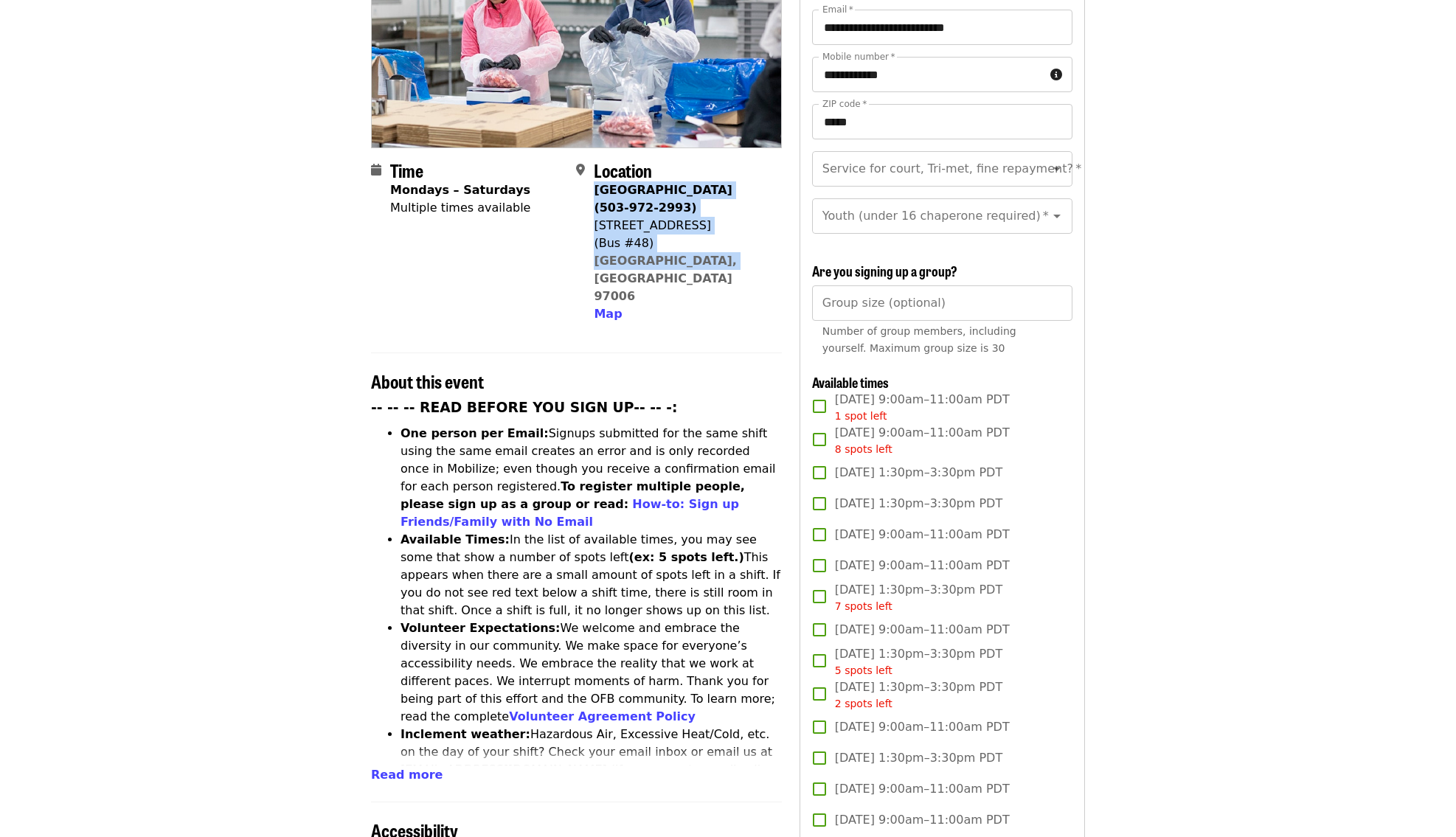
drag, startPoint x: 729, startPoint y: 240, endPoint x: 594, endPoint y: 168, distance: 153.0
click at [594, 181] on div "[GEOGRAPHIC_DATA] (503-972-2993) [STREET_ADDRESS] Map" at bounding box center [681, 252] width 175 height 142
copy span "[GEOGRAPHIC_DATA] (503-972-2993) [STREET_ADDRESS]"
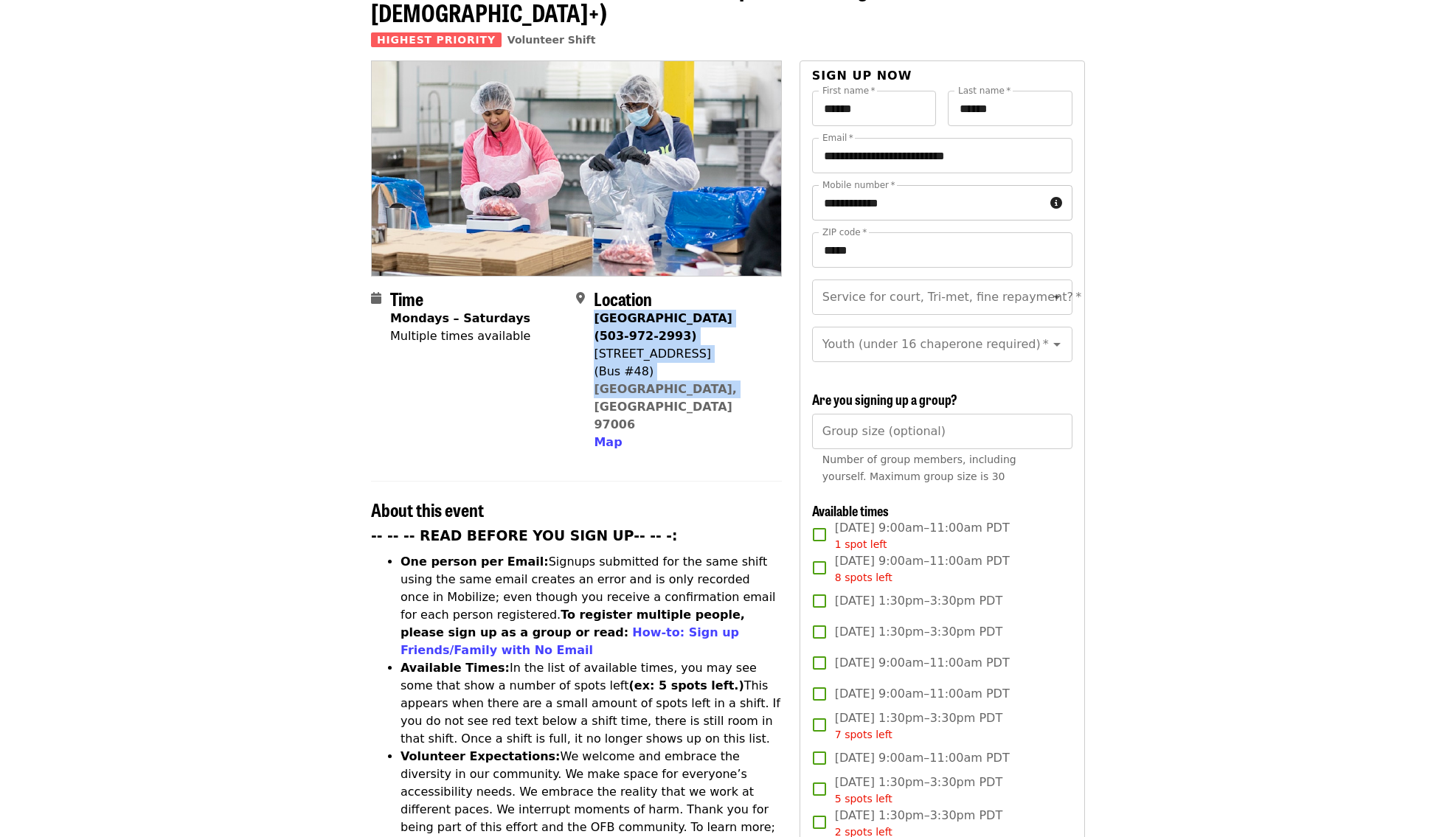
scroll to position [83, 0]
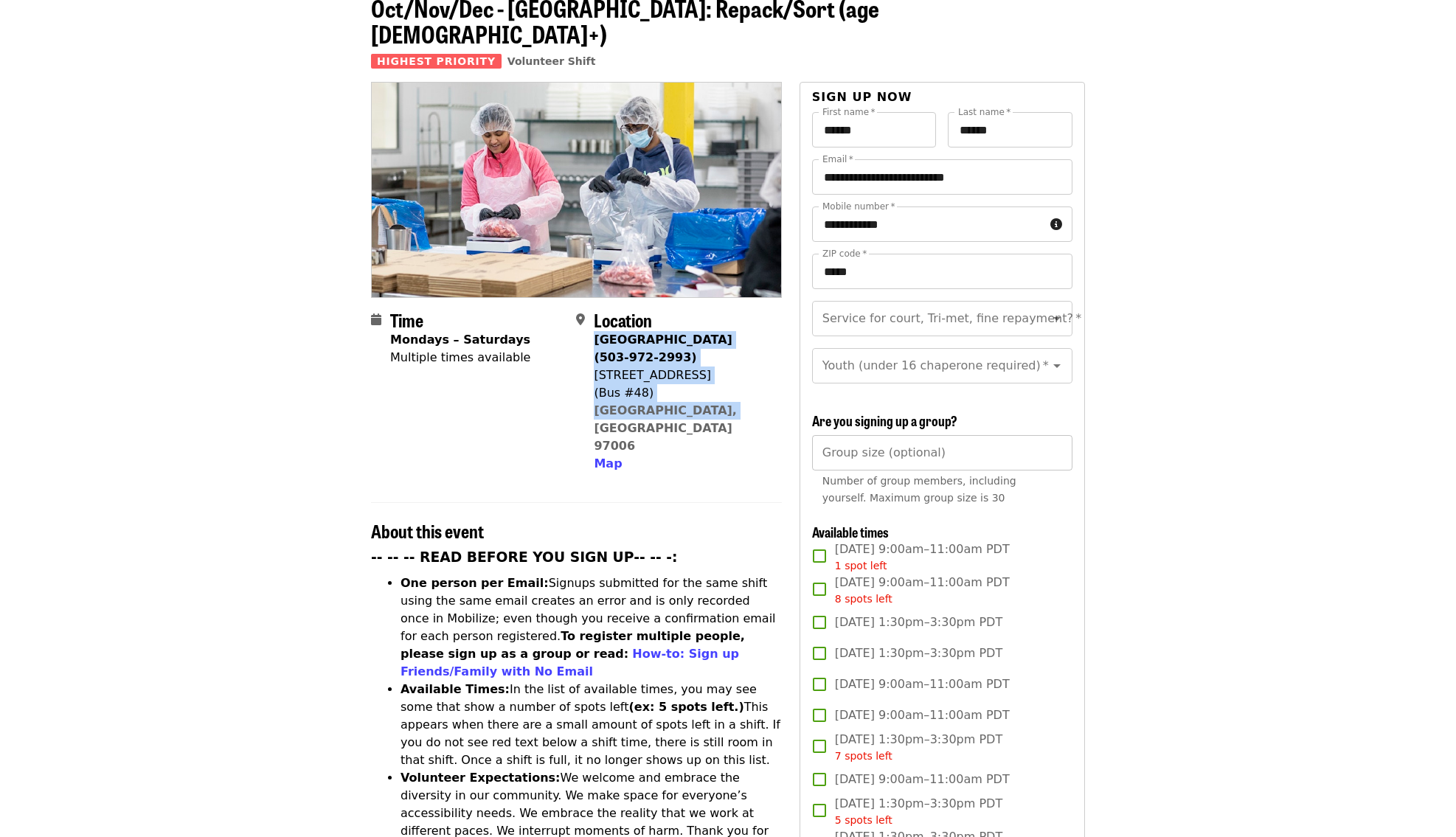
click at [829, 435] on div "Group size (optional) Group size (optional) Number of group members, including …" at bounding box center [942, 474] width 260 height 78
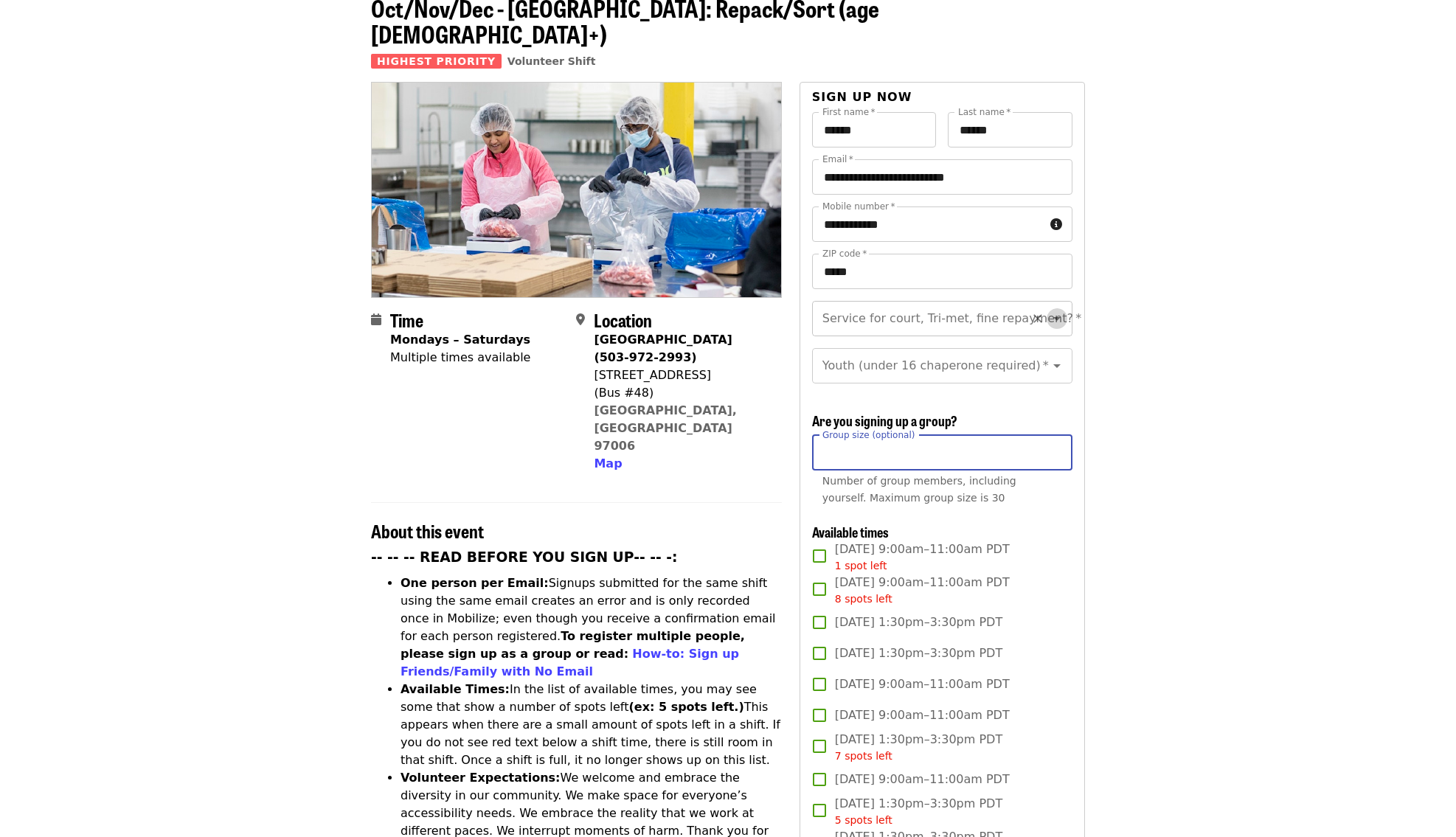
click at [1064, 310] on icon "Open" at bounding box center [1057, 319] width 18 height 18
type input "**"
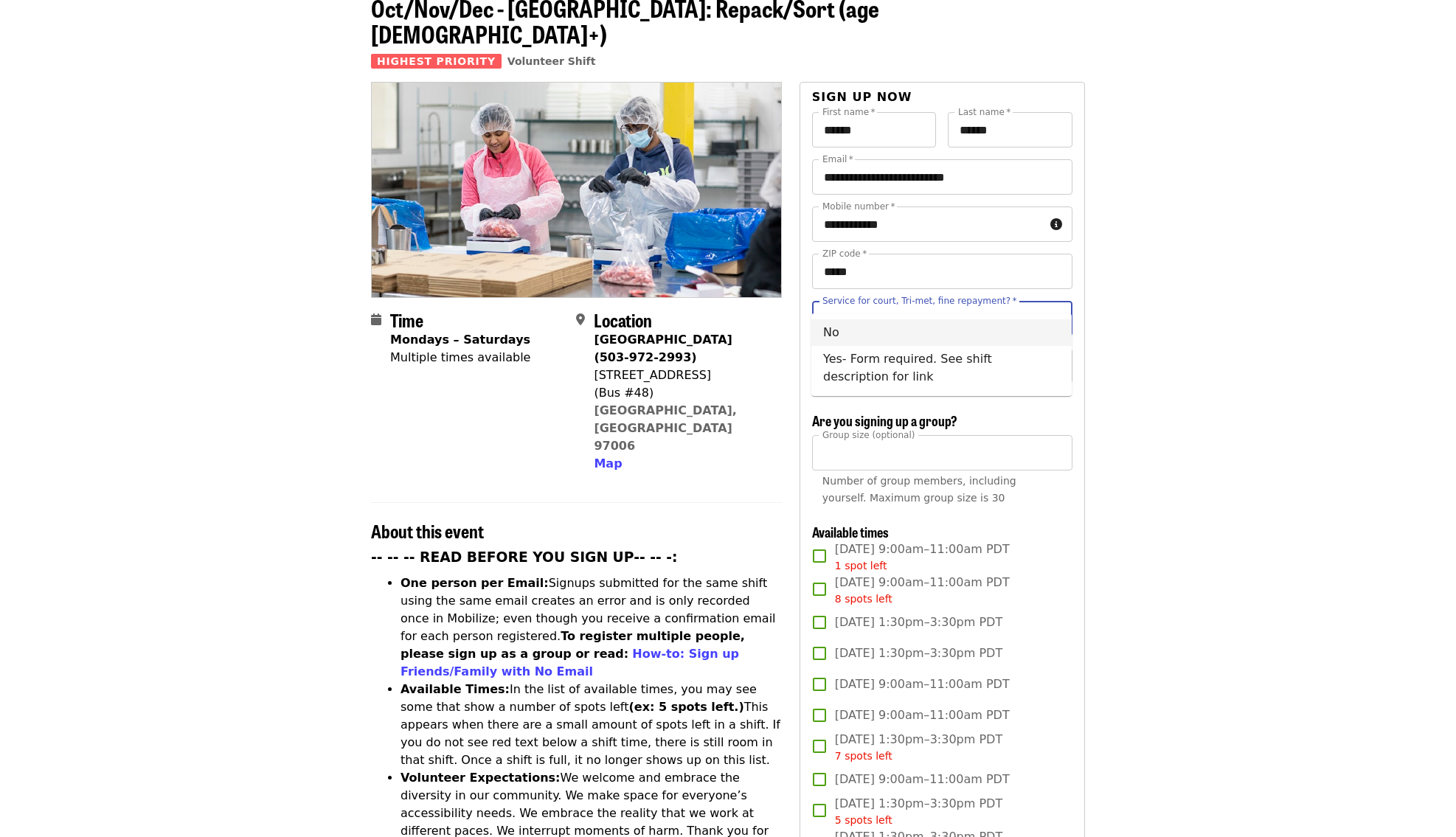
click at [917, 341] on li "No" at bounding box center [941, 333] width 260 height 27
type input "**"
click at [1061, 357] on icon "Open" at bounding box center [1057, 366] width 18 height 18
click at [942, 384] on li "16 and older" at bounding box center [941, 380] width 260 height 27
type input "**********"
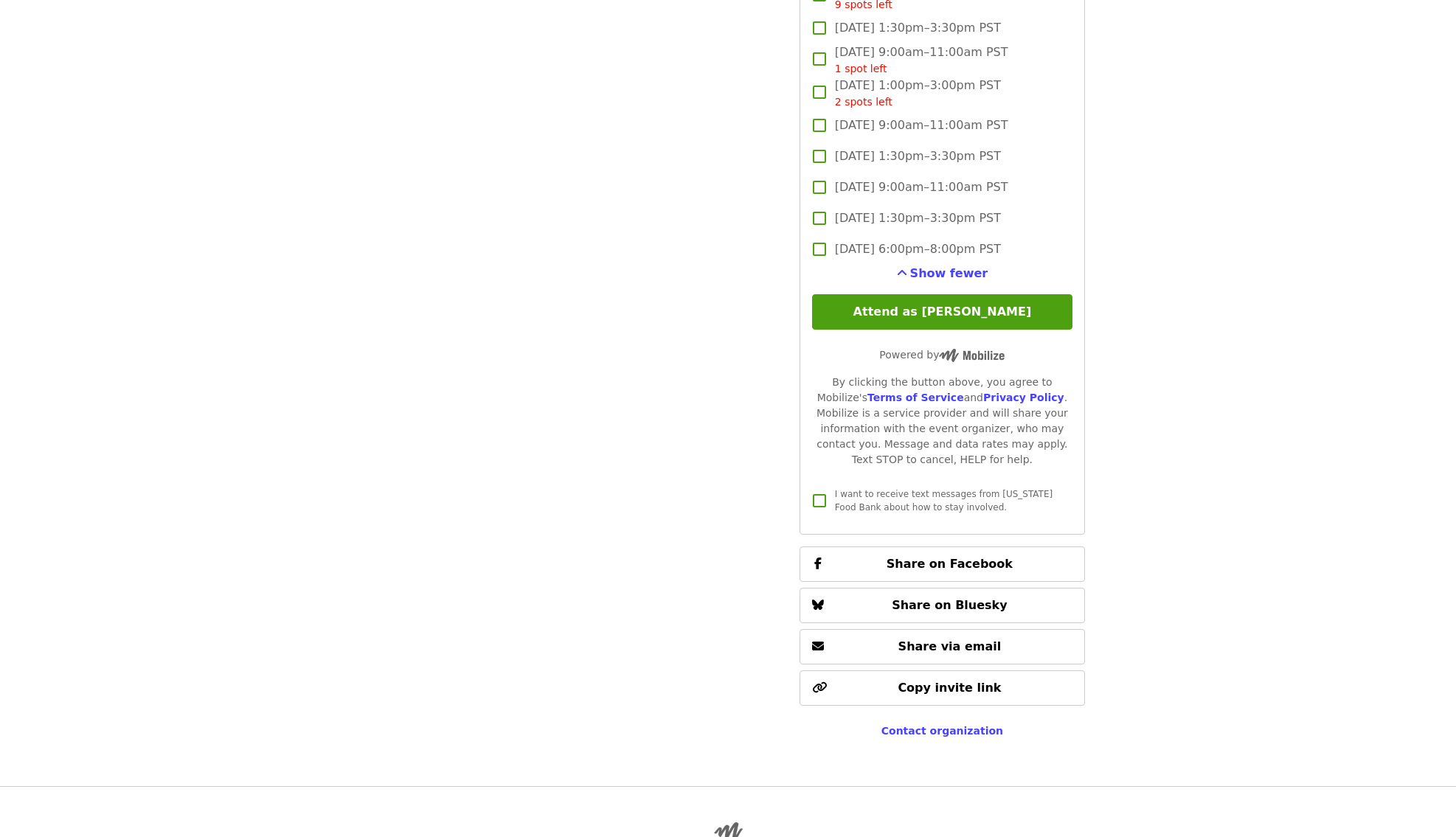
scroll to position [3511, 0]
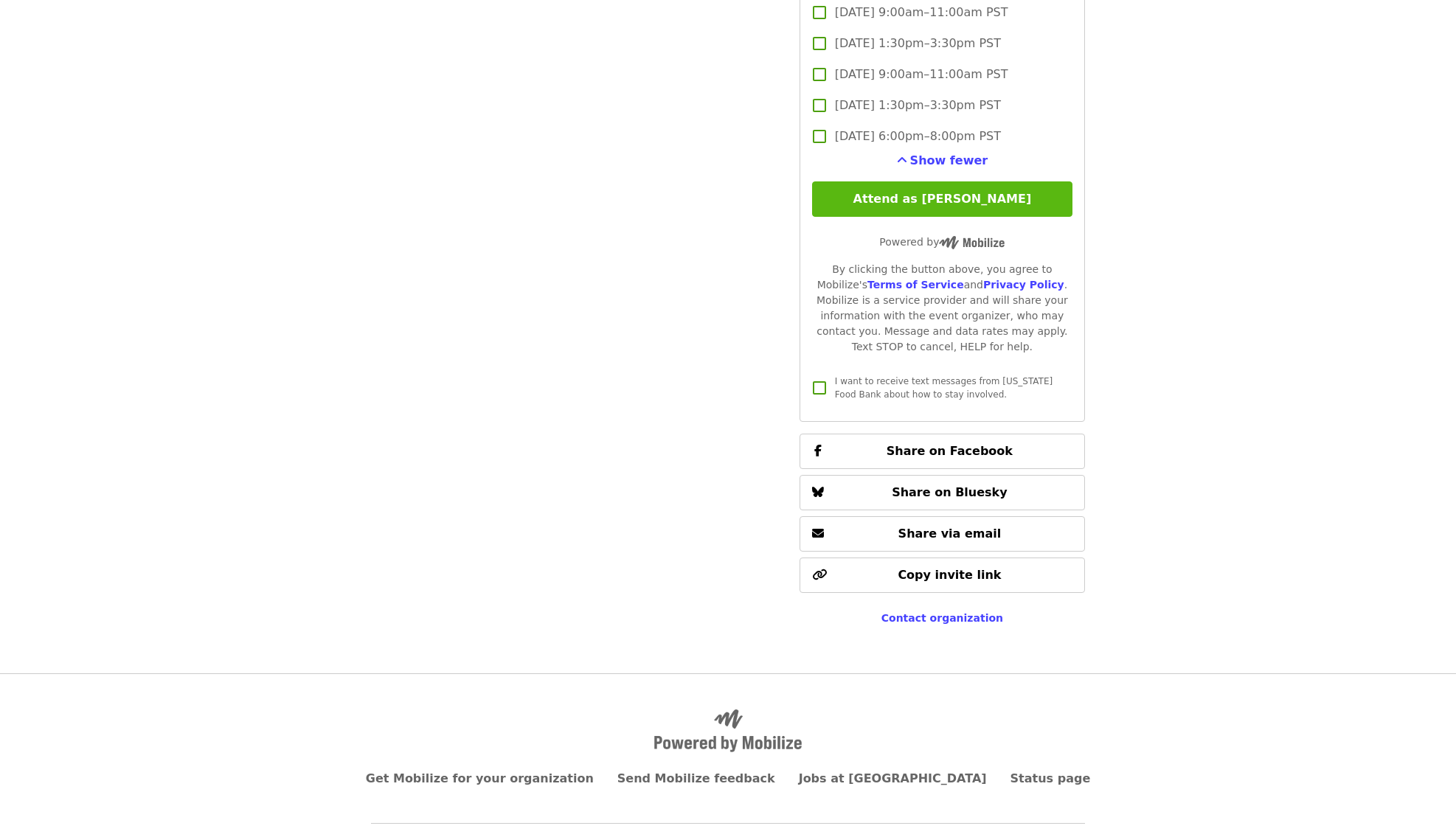
click at [973, 181] on button "Attend as [PERSON_NAME]" at bounding box center [942, 198] width 260 height 35
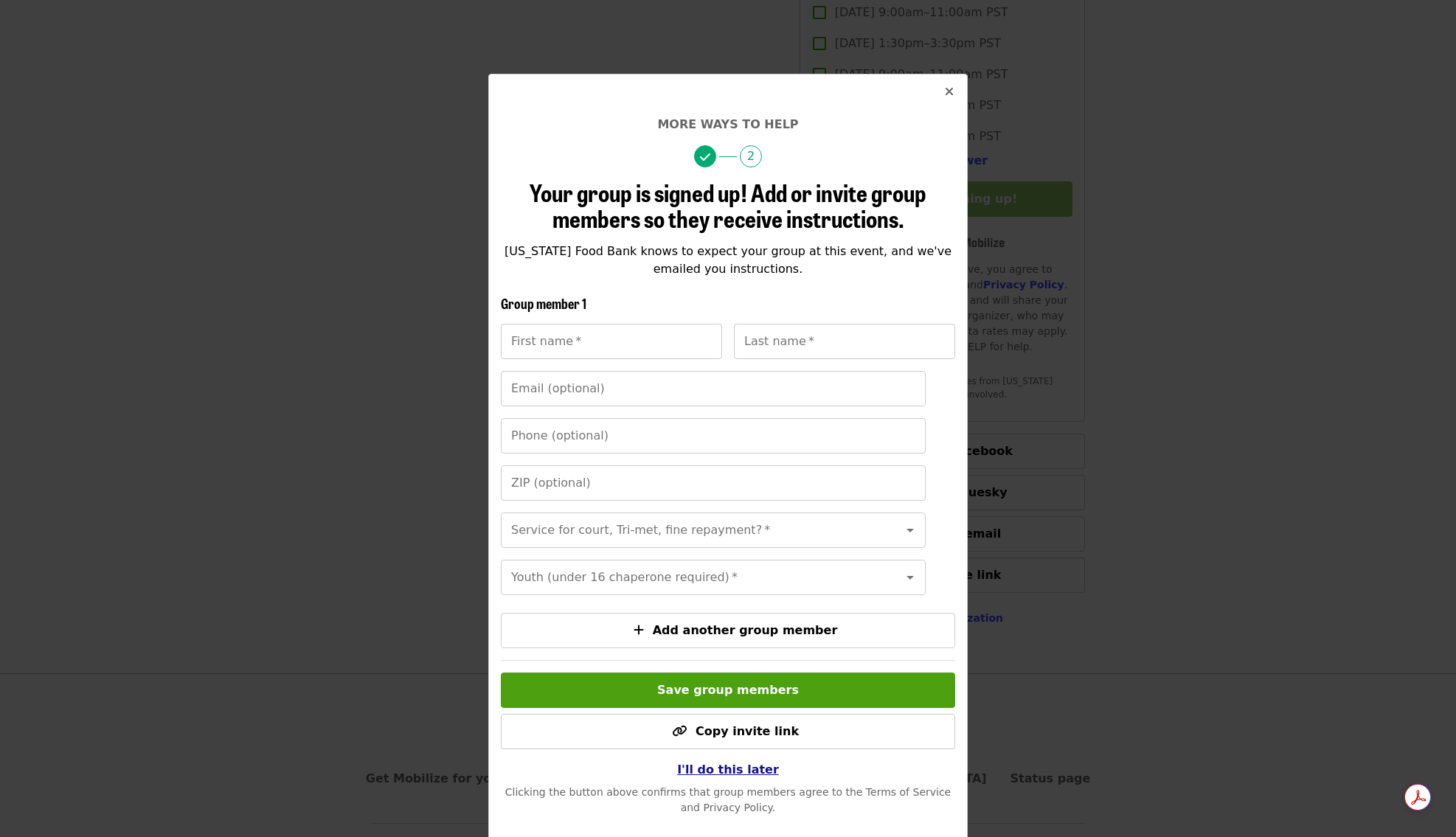
click at [725, 769] on span "I'll do this later" at bounding box center [728, 769] width 101 height 14
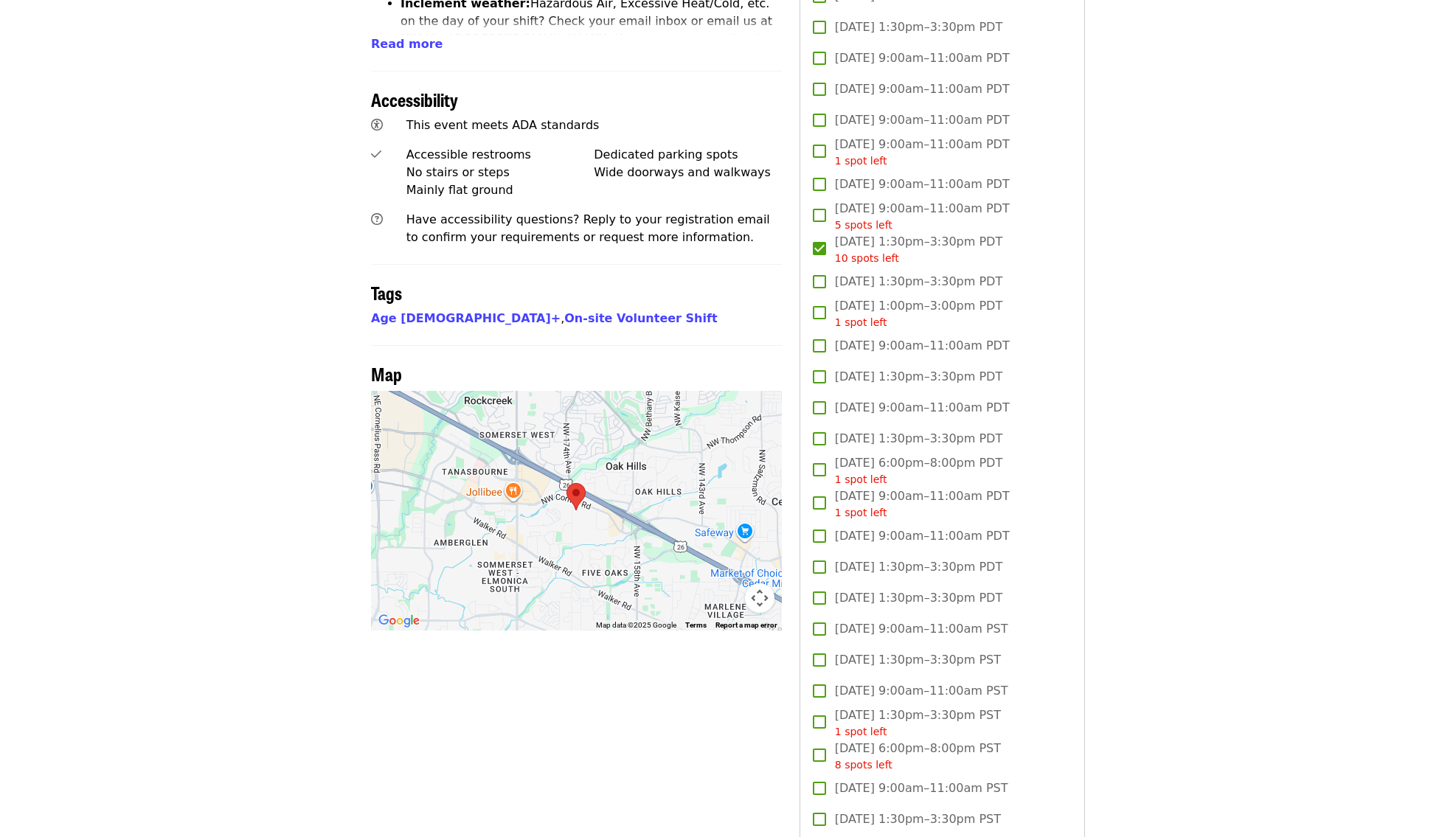
scroll to position [0, 0]
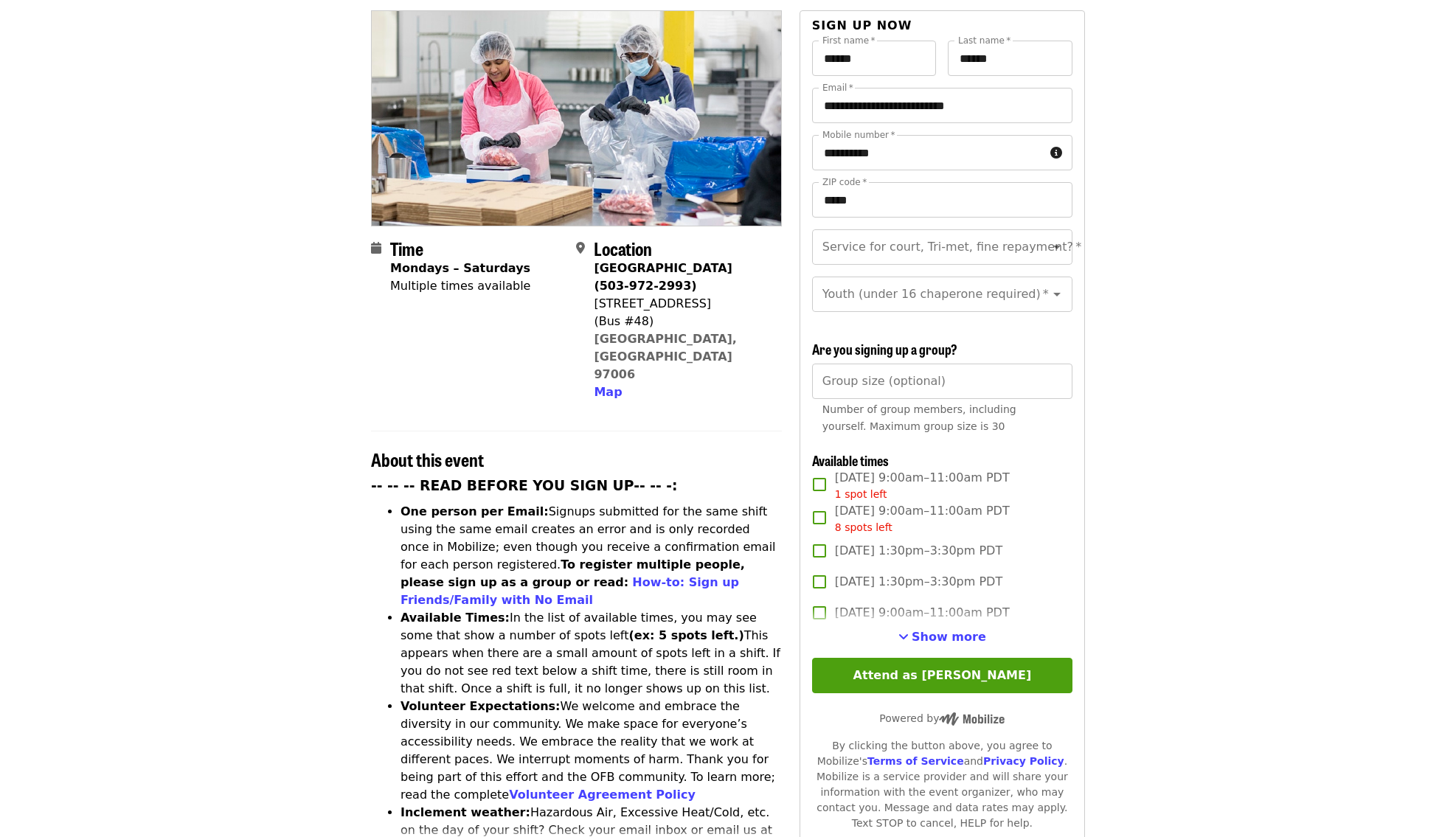
scroll to position [167, 0]
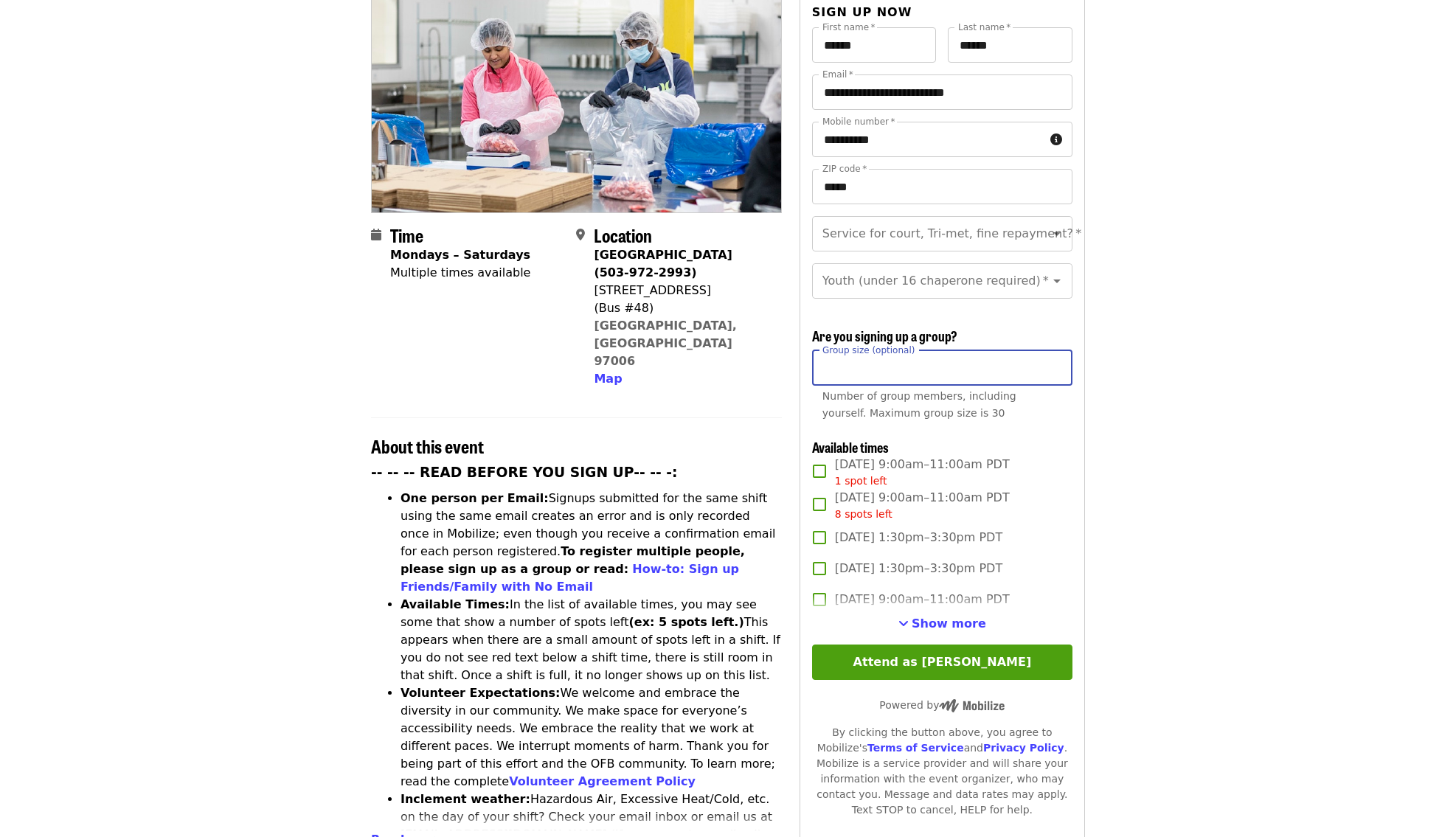
click at [962, 351] on input "*" at bounding box center [942, 368] width 260 height 35
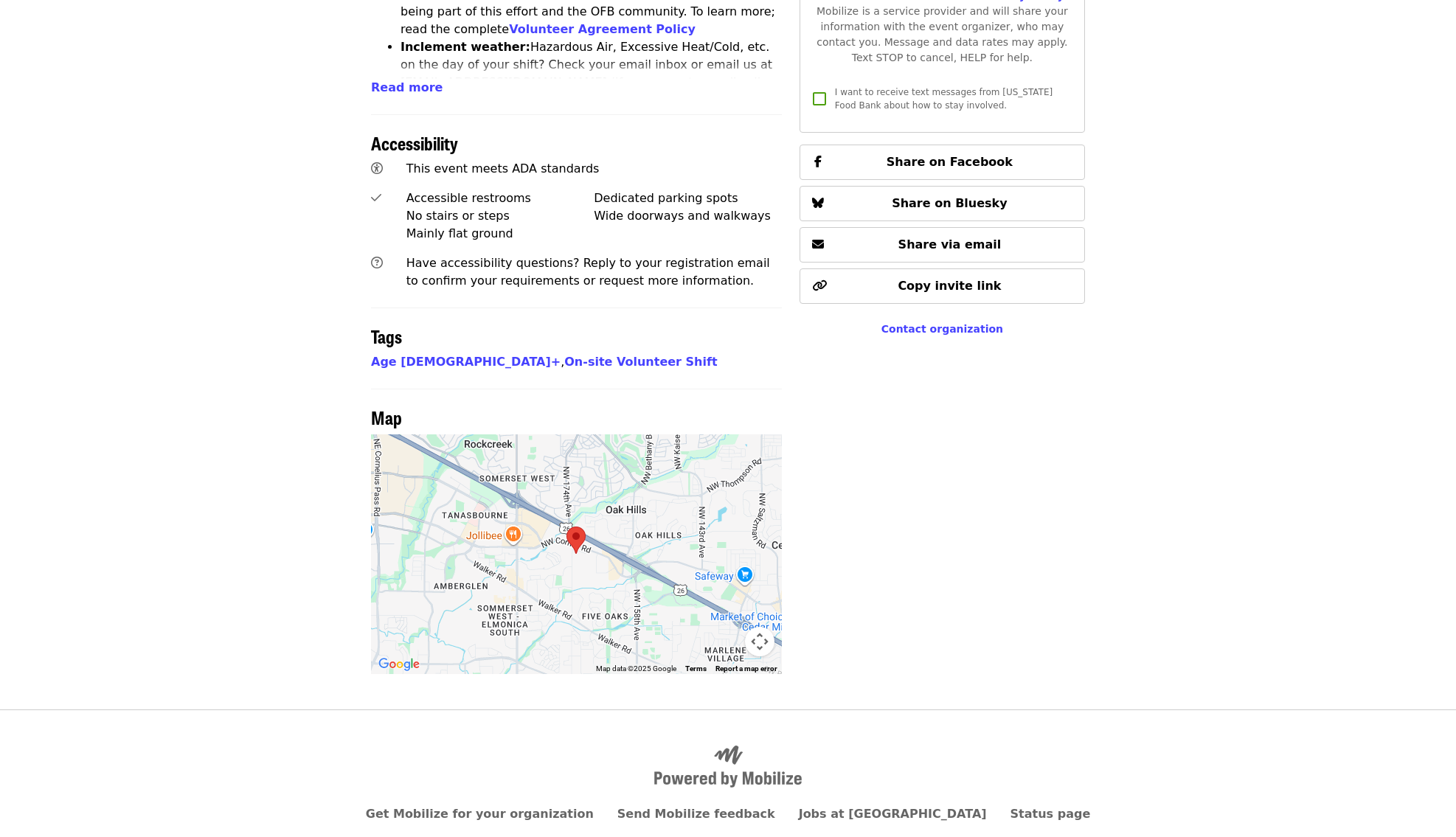
scroll to position [0, 0]
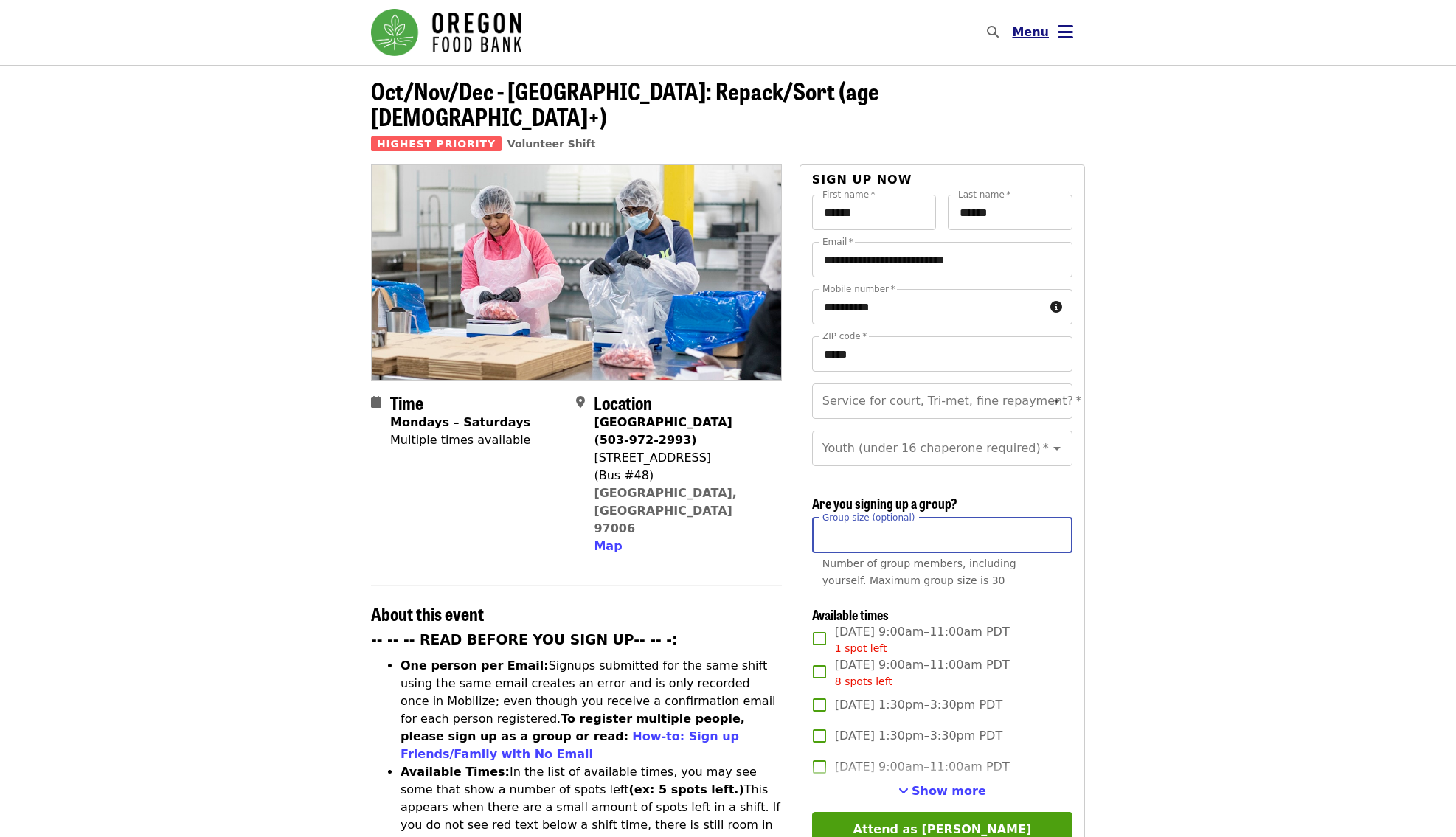
type input "*"
click at [1054, 33] on button "Menu" at bounding box center [1043, 32] width 85 height 35
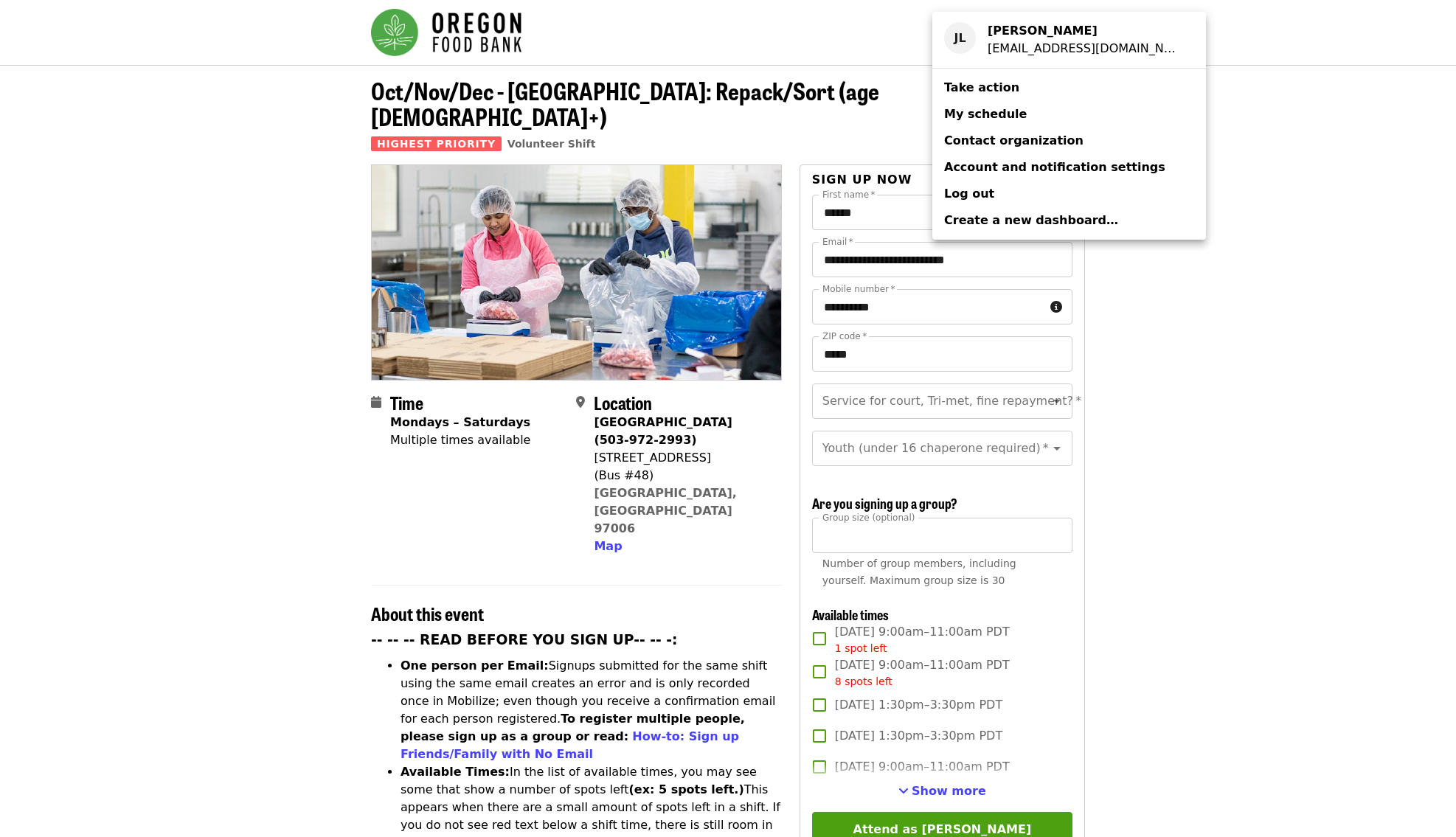
click at [1008, 111] on span "My schedule" at bounding box center [985, 113] width 83 height 14
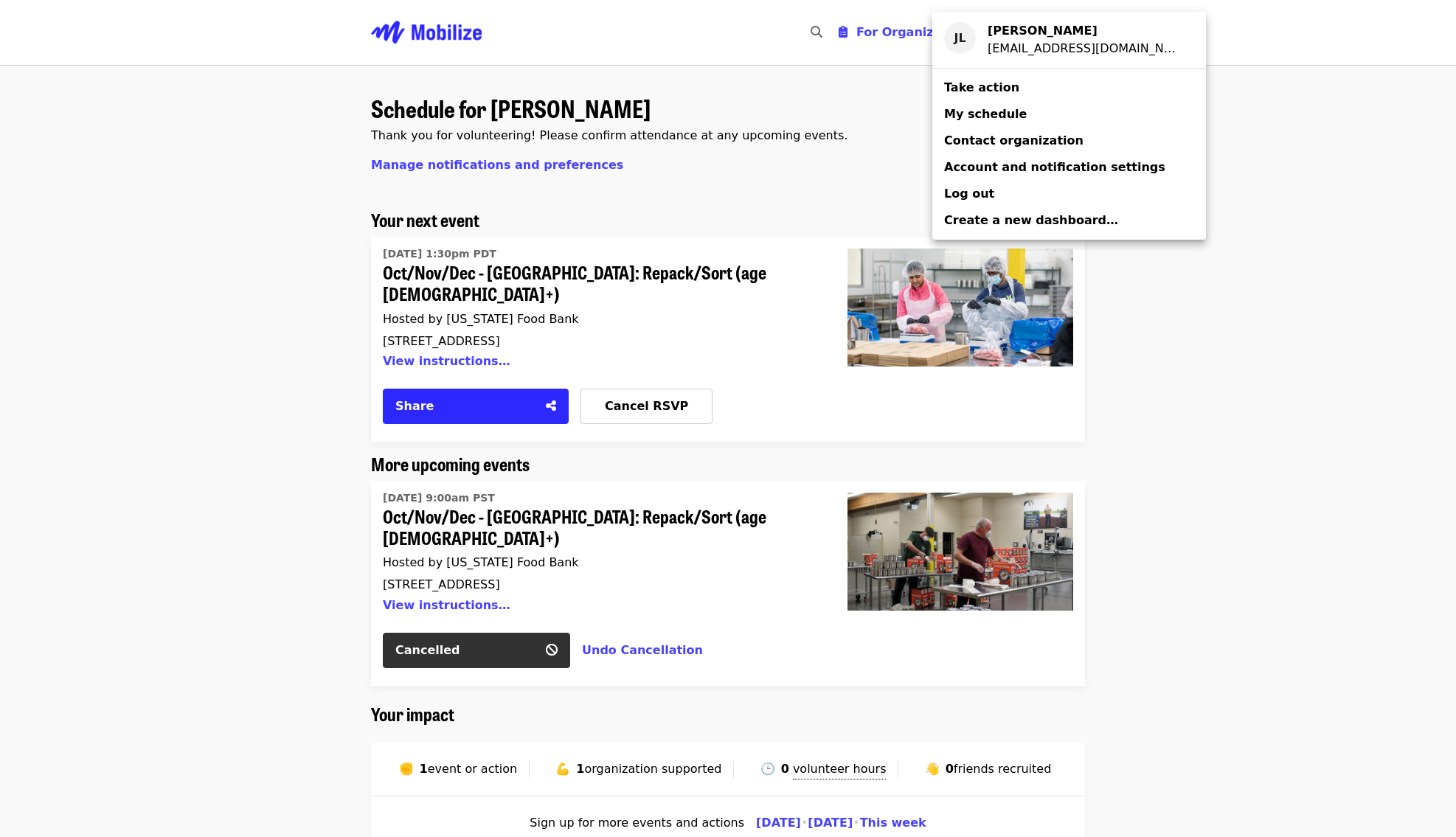
click at [203, 273] on div "Account menu" at bounding box center [728, 418] width 1456 height 837
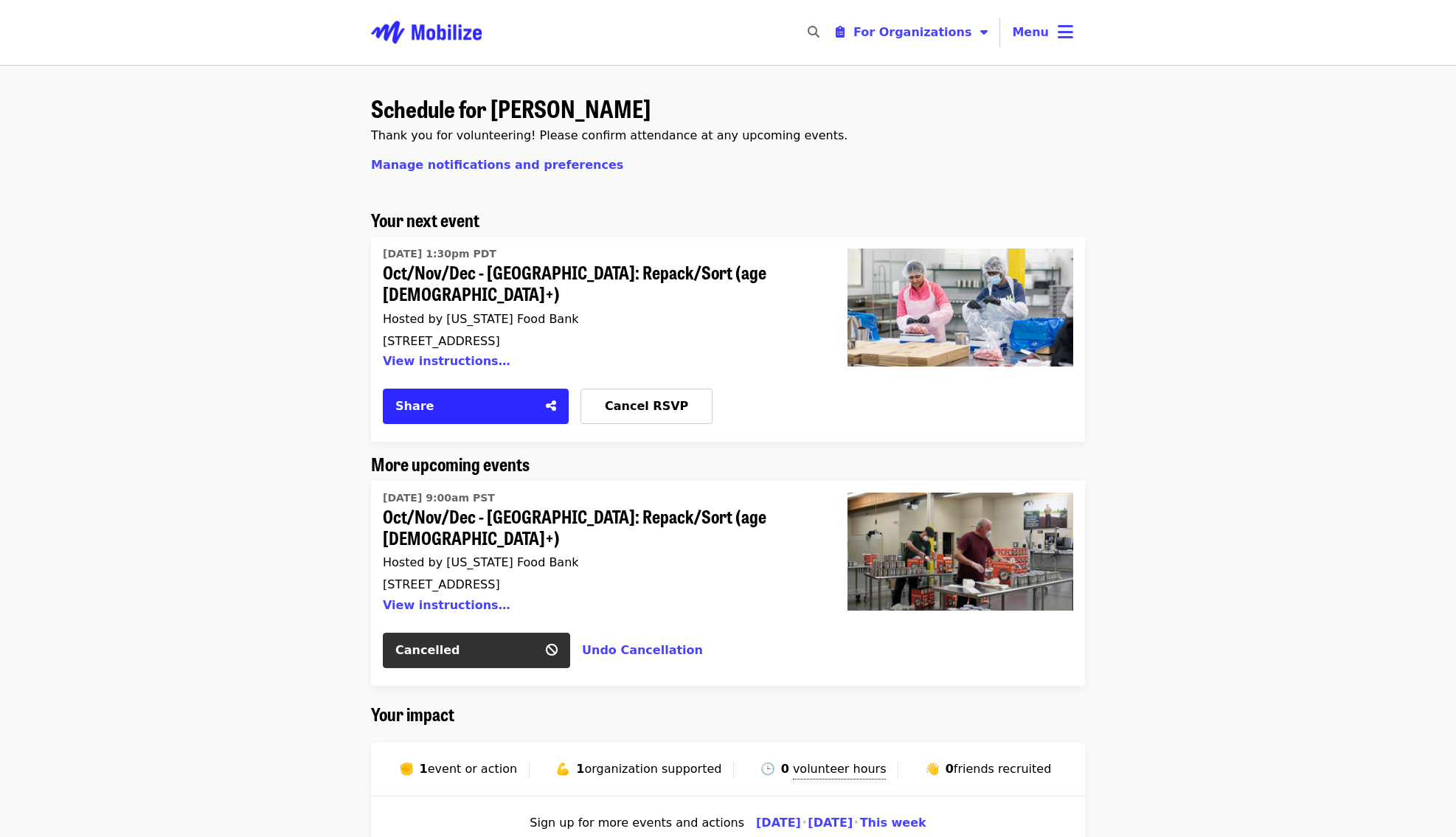
click at [621, 269] on span "Oct/Nov/Dec - [GEOGRAPHIC_DATA]: Repack/Sort (age [DEMOGRAPHIC_DATA]+)" at bounding box center [597, 283] width 429 height 43
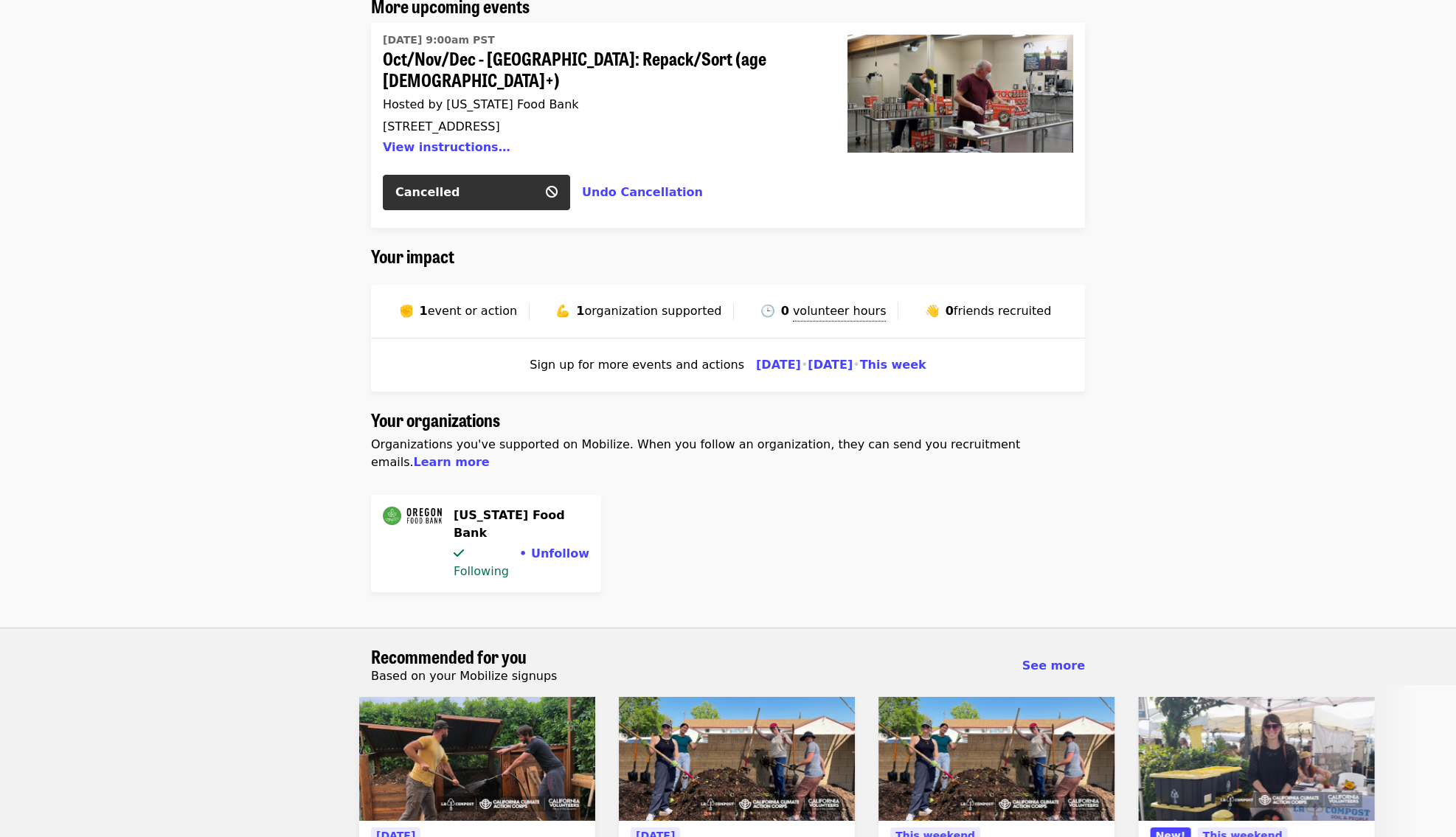
scroll to position [476, 0]
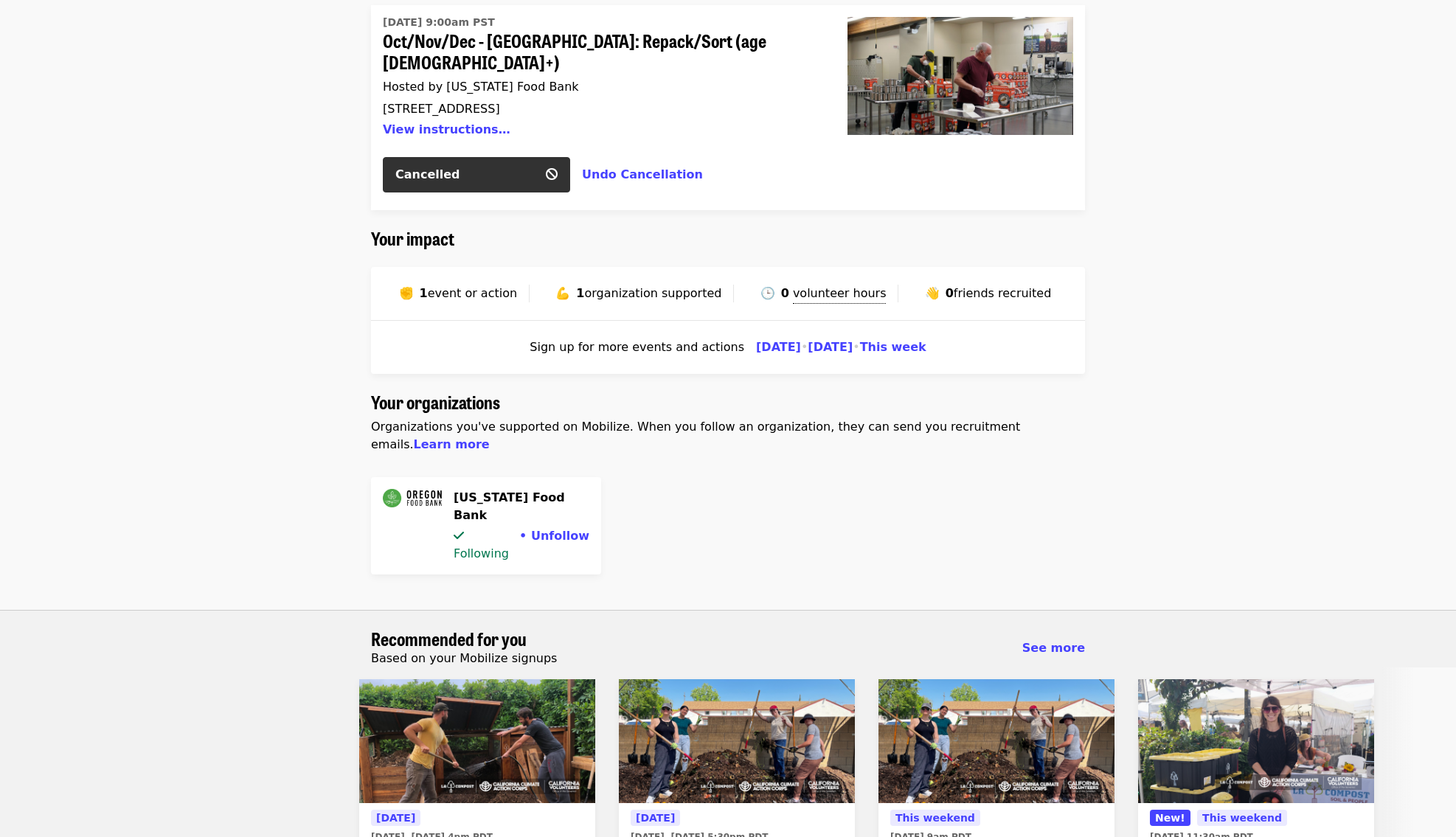
click at [473, 286] on span "event or action" at bounding box center [472, 293] width 90 height 14
click at [405, 286] on span "✊" at bounding box center [407, 293] width 15 height 14
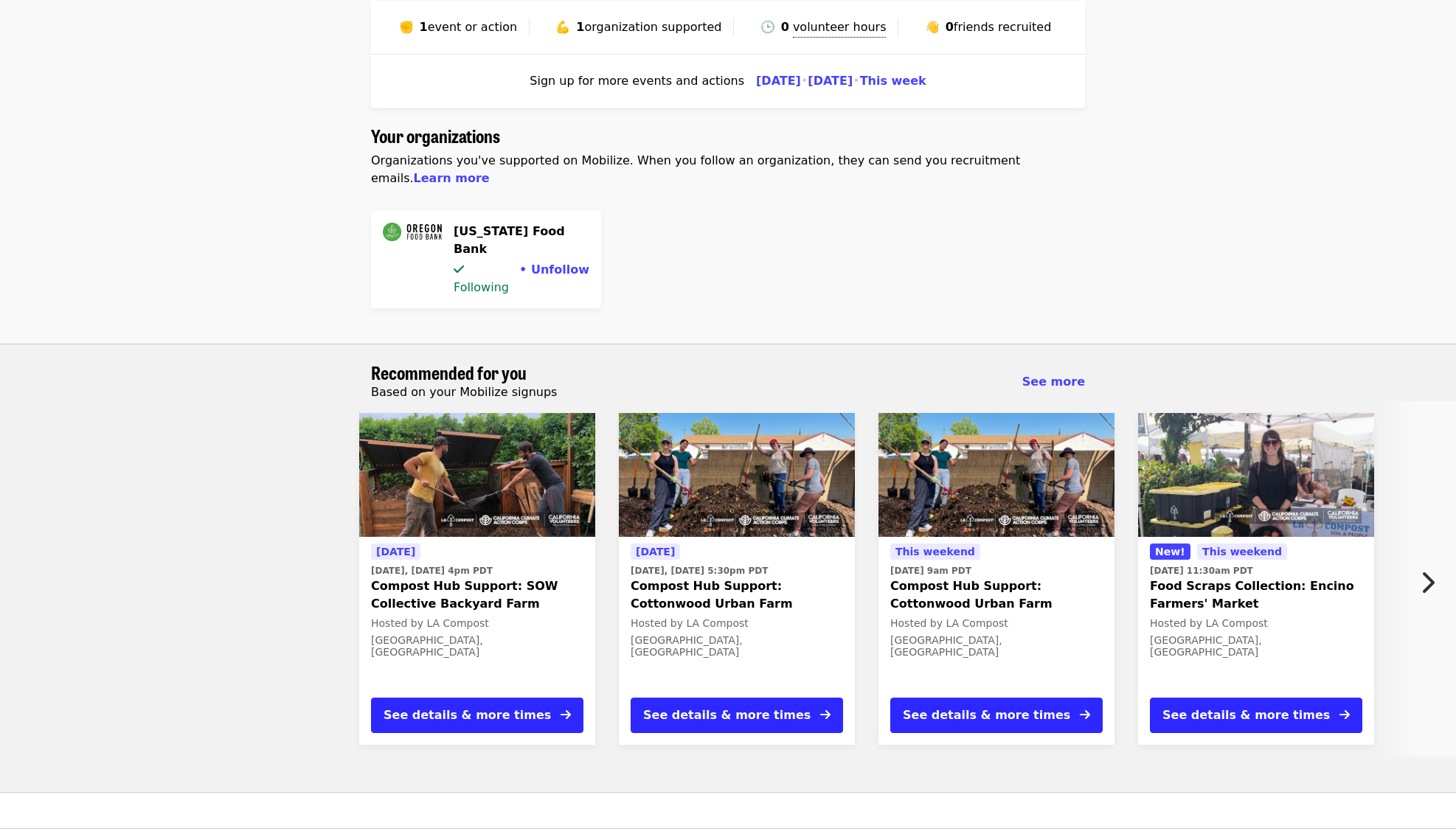
scroll to position [0, 0]
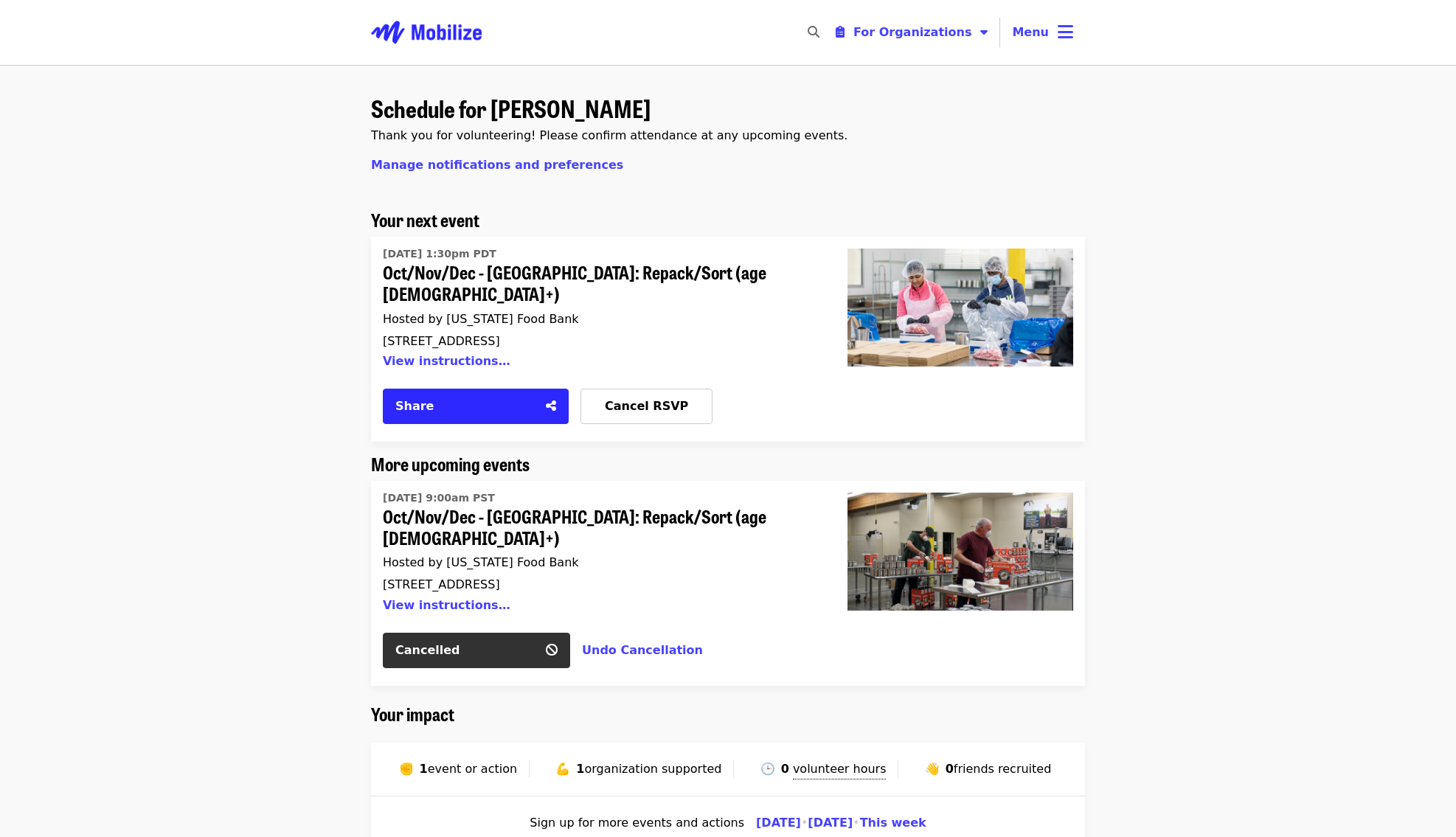
click at [462, 266] on span "Oct/Nov/Dec - [GEOGRAPHIC_DATA]: Repack/Sort (age [DEMOGRAPHIC_DATA]+)" at bounding box center [597, 283] width 429 height 43
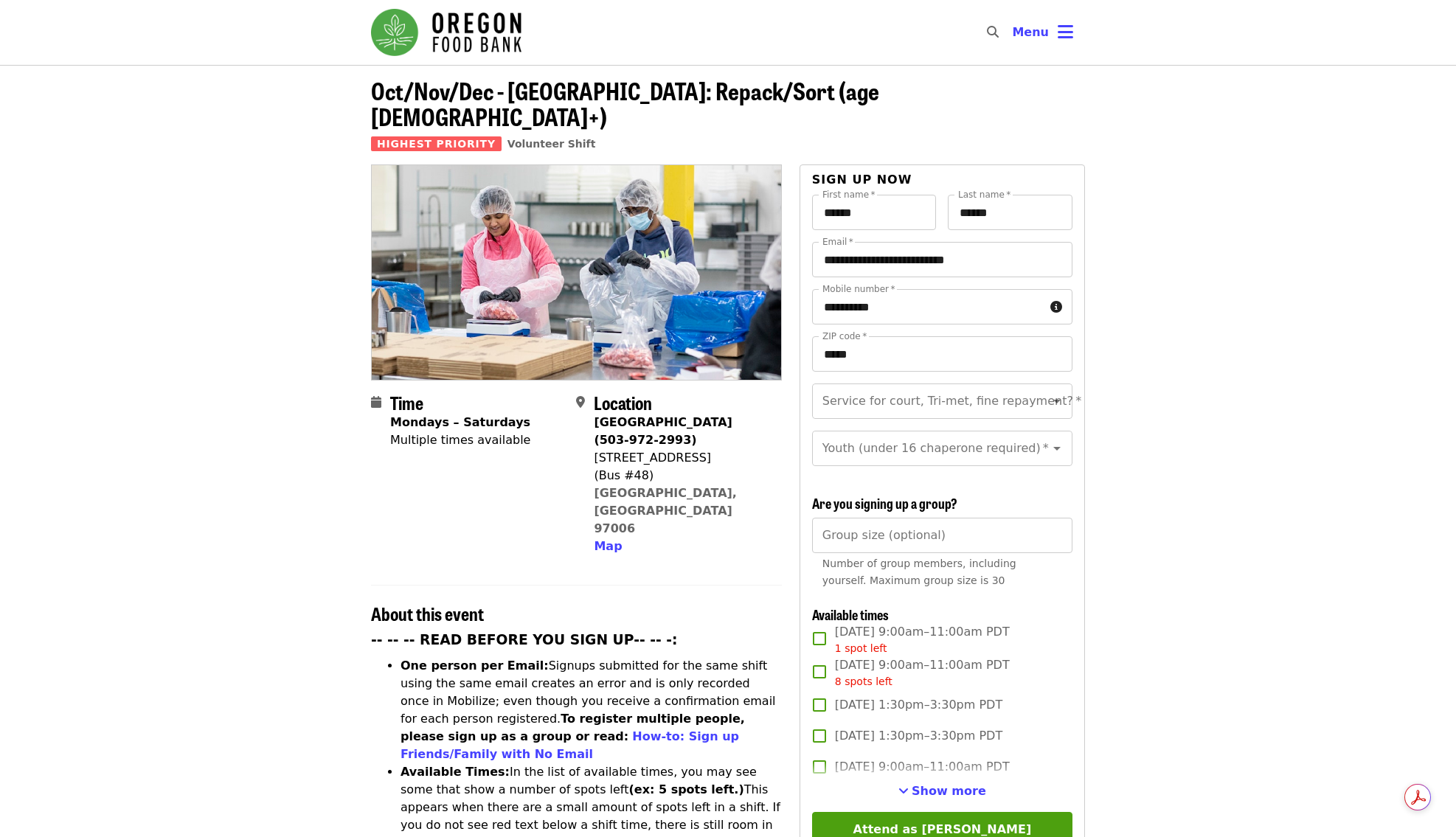
click at [1247, 74] on header "Oct/Nov/Dec - Beaverton: Repack/Sort (age 10+) Highest Priority Volunteer Shift" at bounding box center [728, 114] width 1456 height 99
